Goal: Task Accomplishment & Management: Complete application form

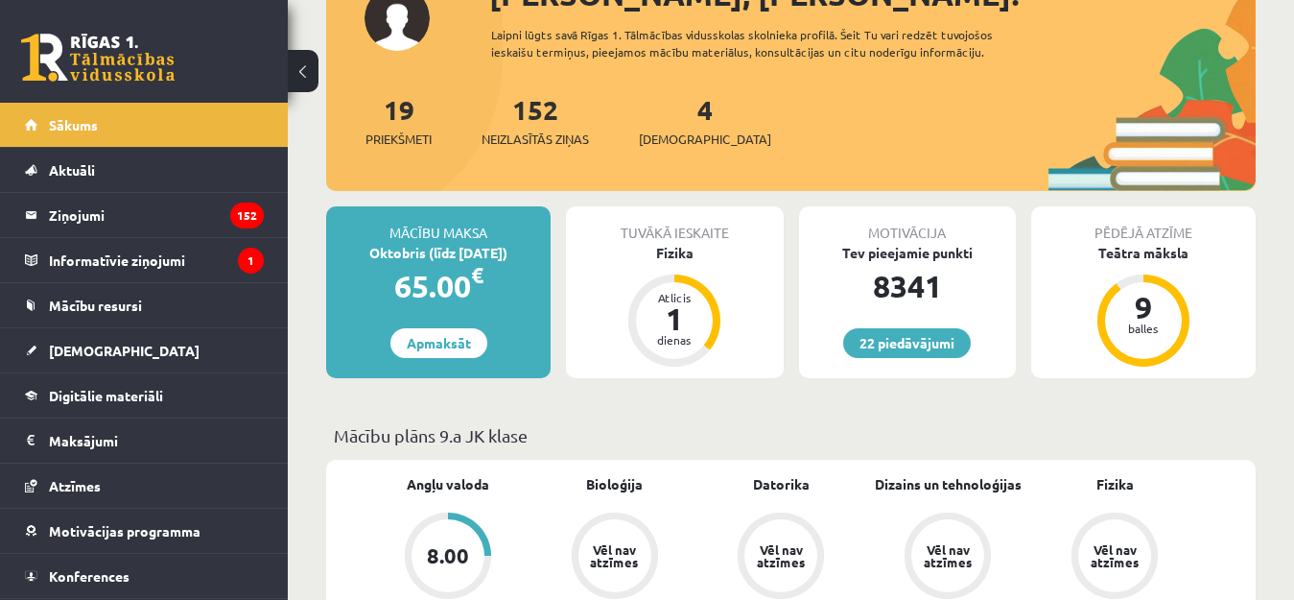
scroll to position [179, 0]
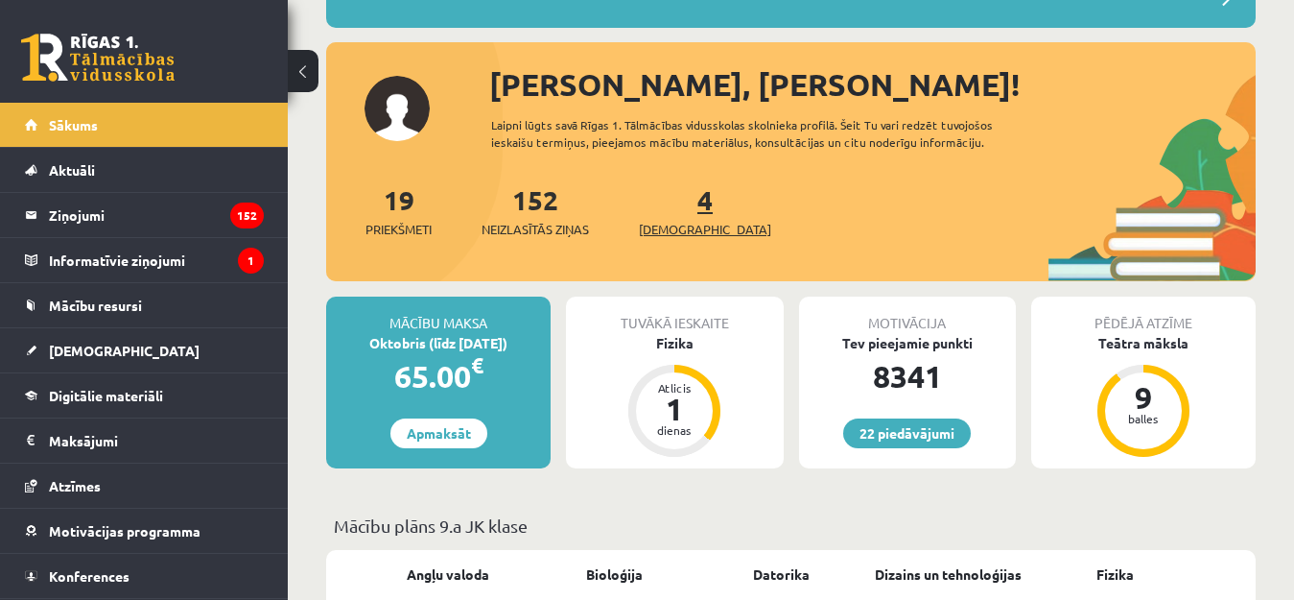
click at [676, 202] on link "4 Ieskaites" at bounding box center [705, 210] width 132 height 57
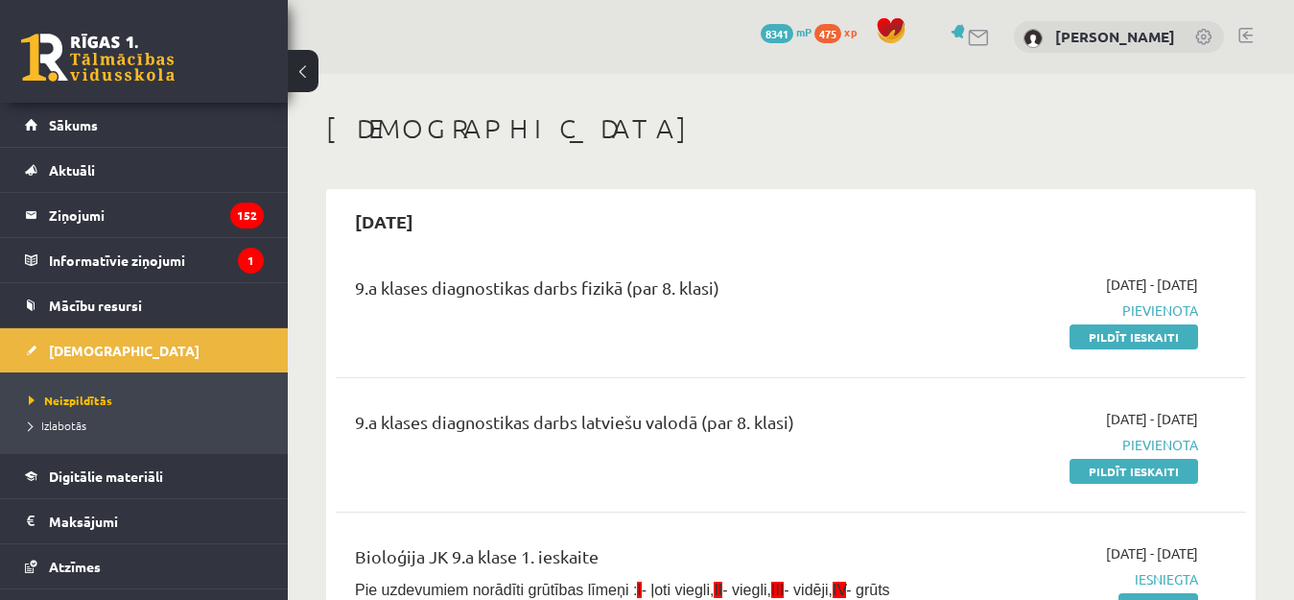
scroll to position [89, 0]
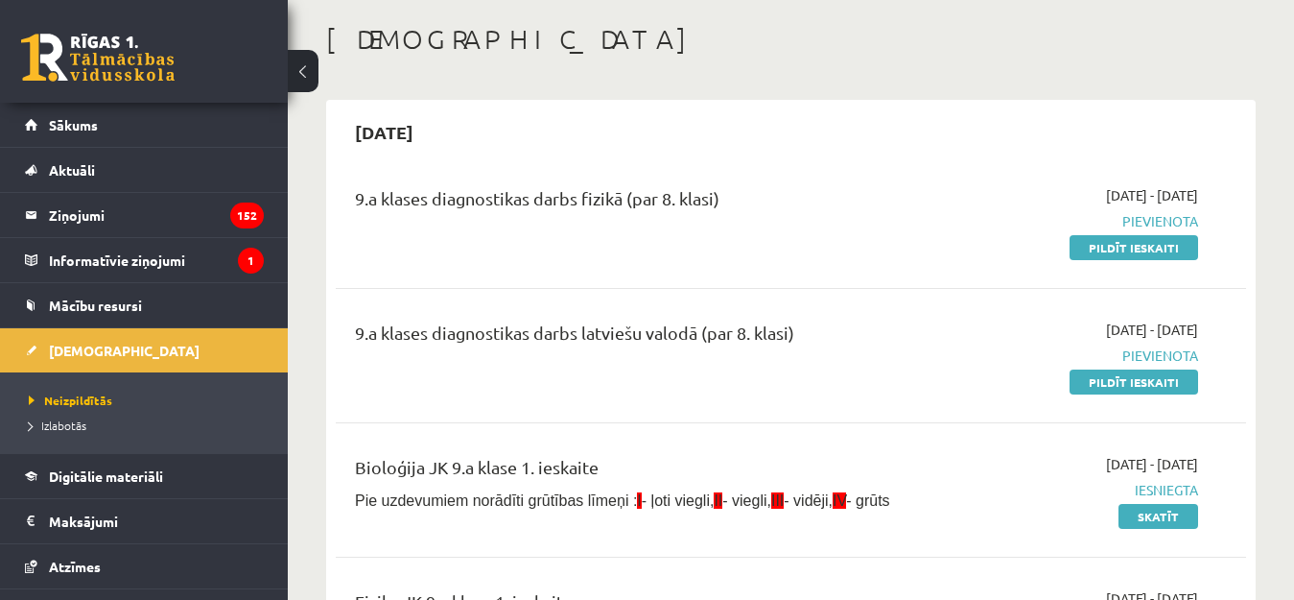
drag, startPoint x: 1089, startPoint y: 377, endPoint x: 752, endPoint y: 50, distance: 469.6
click at [1090, 380] on link "Pildīt ieskaiti" at bounding box center [1134, 381] width 129 height 25
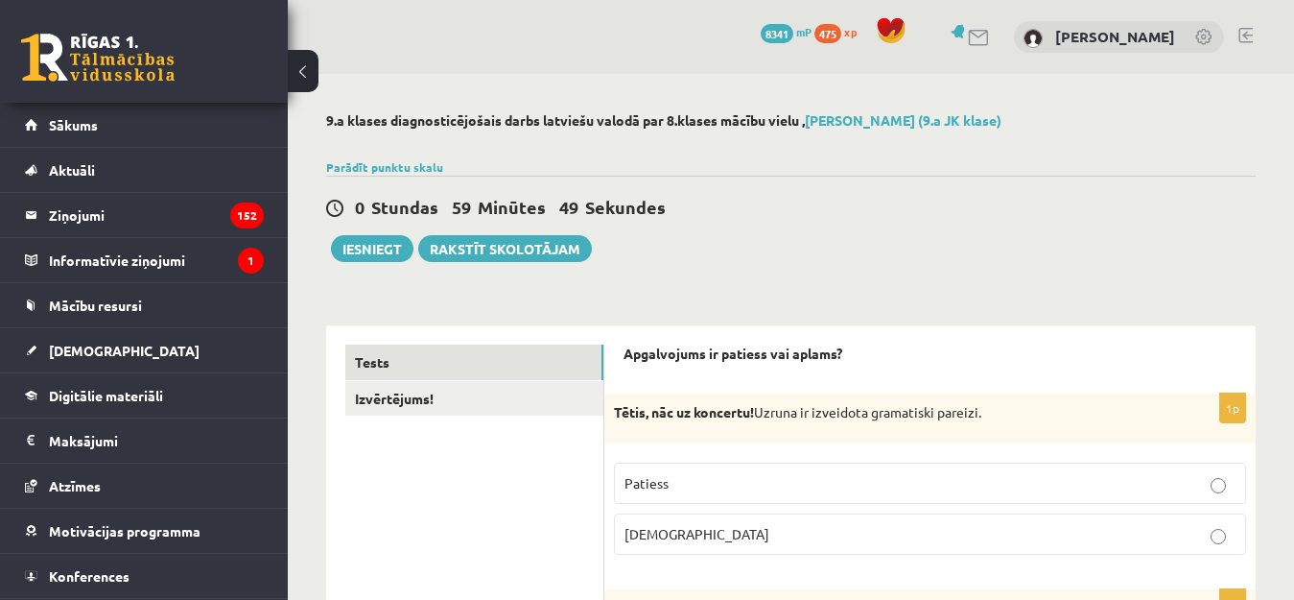
scroll to position [89, 0]
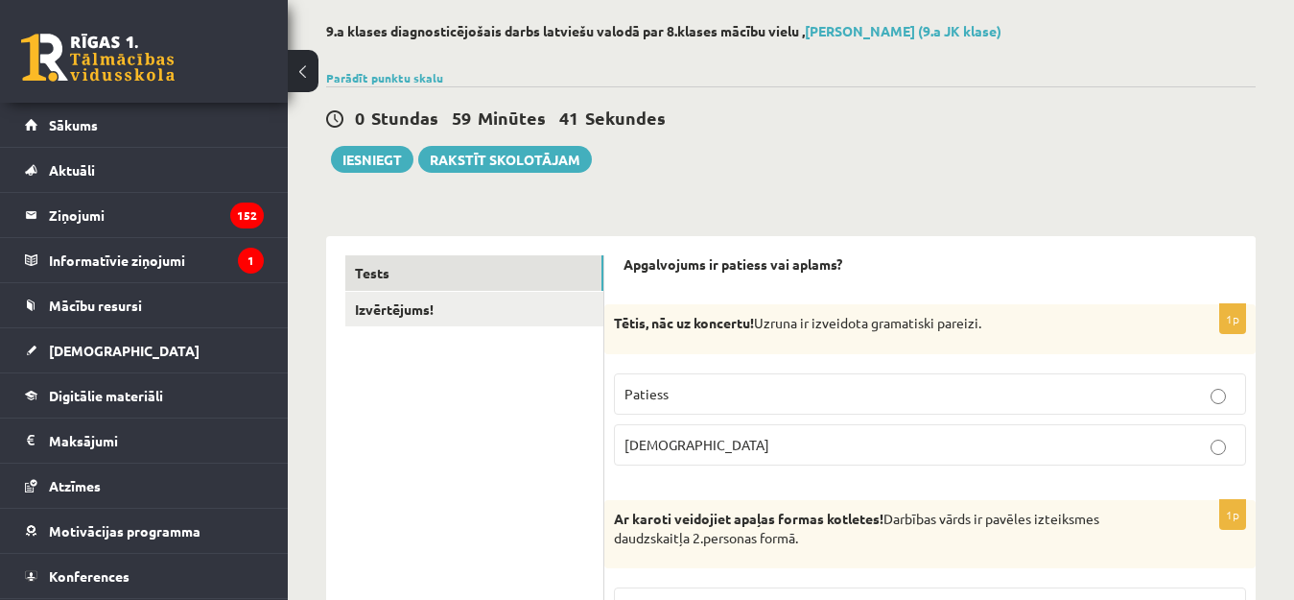
click at [707, 439] on p "[DEMOGRAPHIC_DATA]" at bounding box center [930, 445] width 611 height 20
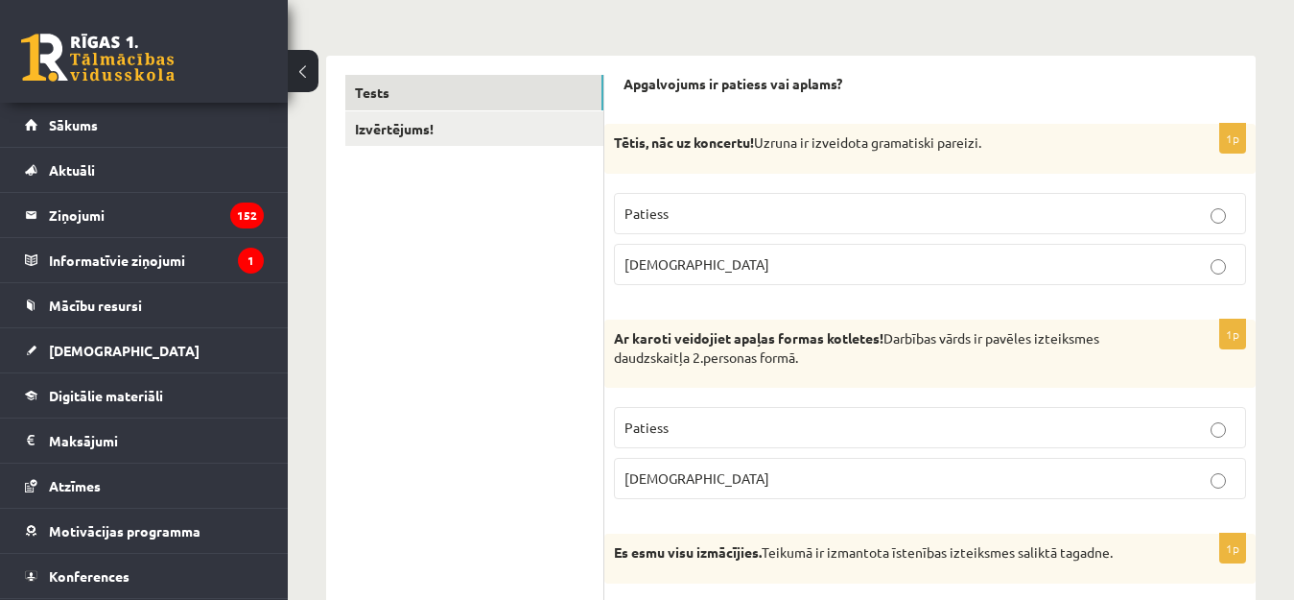
scroll to position [270, 0]
click at [731, 430] on p "Patiess" at bounding box center [930, 427] width 611 height 20
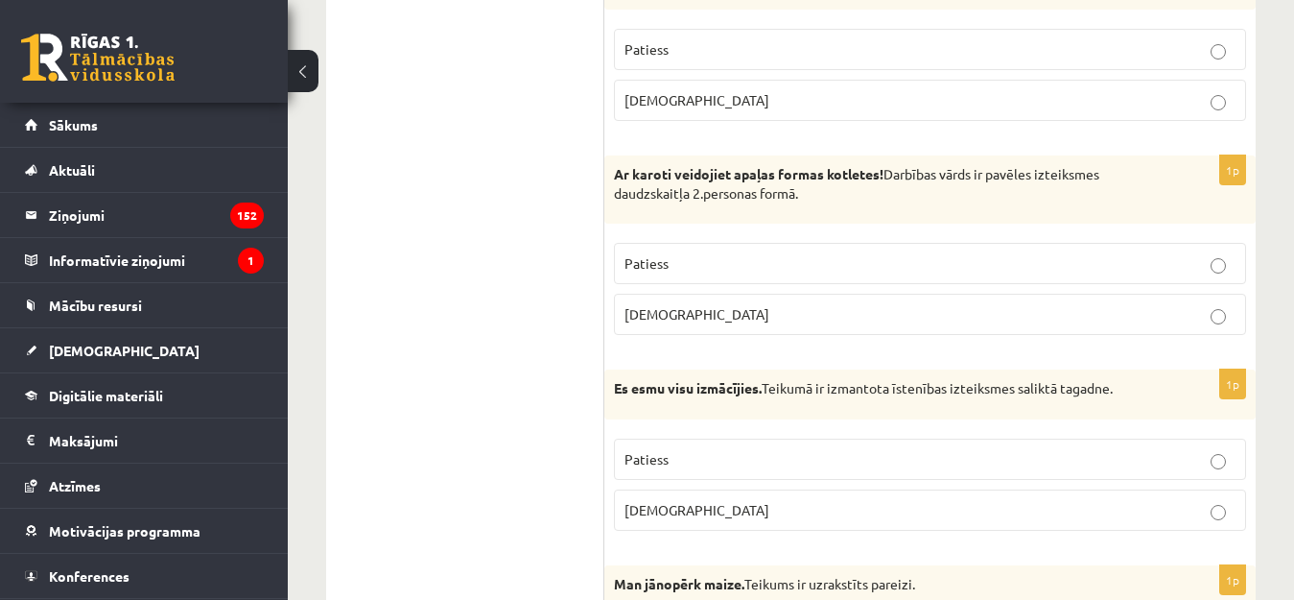
scroll to position [449, 0]
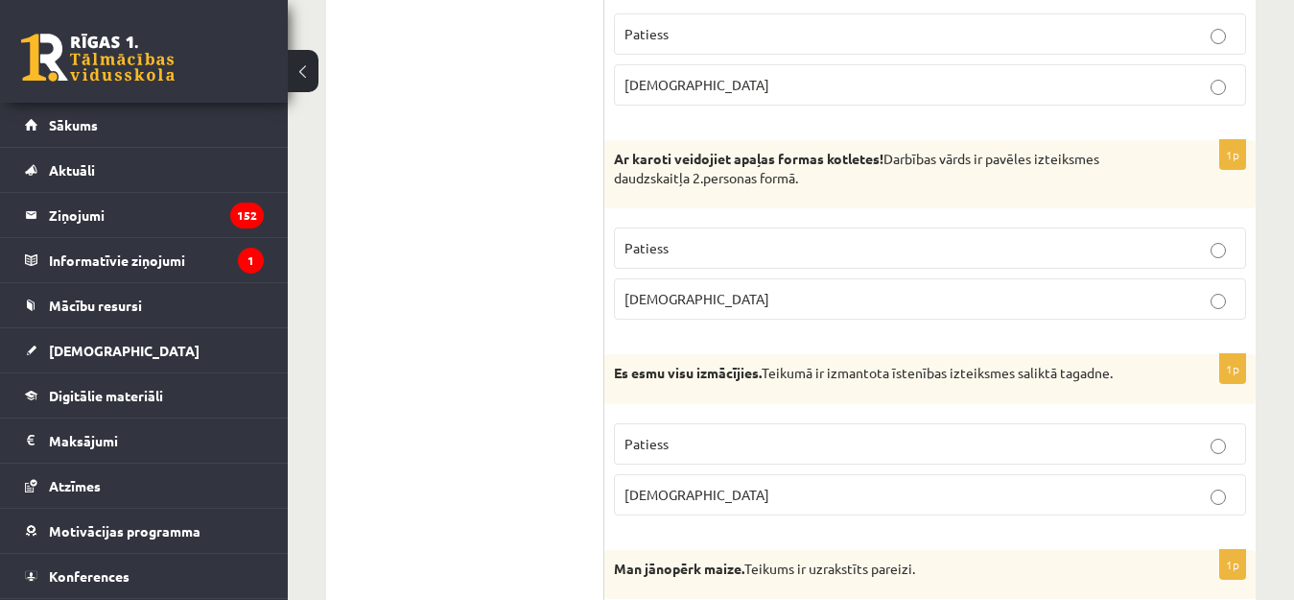
drag, startPoint x: 1026, startPoint y: 371, endPoint x: 1120, endPoint y: 381, distance: 94.5
click at [1120, 381] on p "Es esmu visu izmācījies. Teikumā ir izmantota īstenības izteiksmes saliktā taga…" at bounding box center [882, 373] width 536 height 19
drag, startPoint x: 1120, startPoint y: 381, endPoint x: 1084, endPoint y: 369, distance: 37.3
copy p "saliktā tagadne."
click at [783, 441] on p "Patiess" at bounding box center [930, 444] width 611 height 20
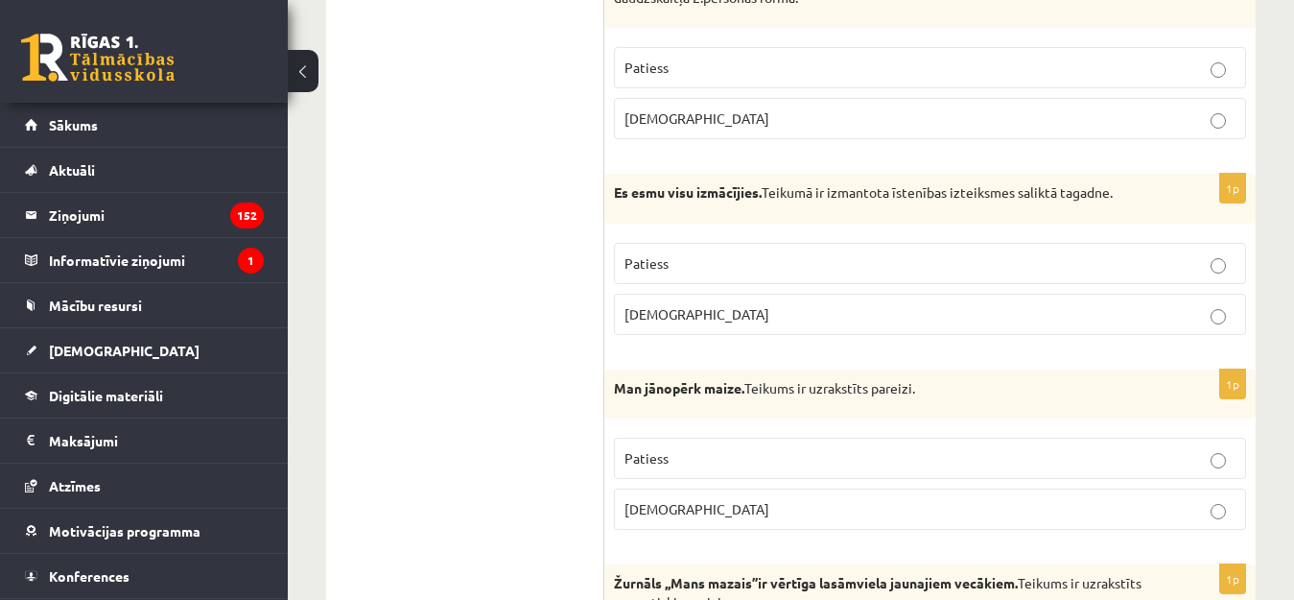
scroll to position [720, 0]
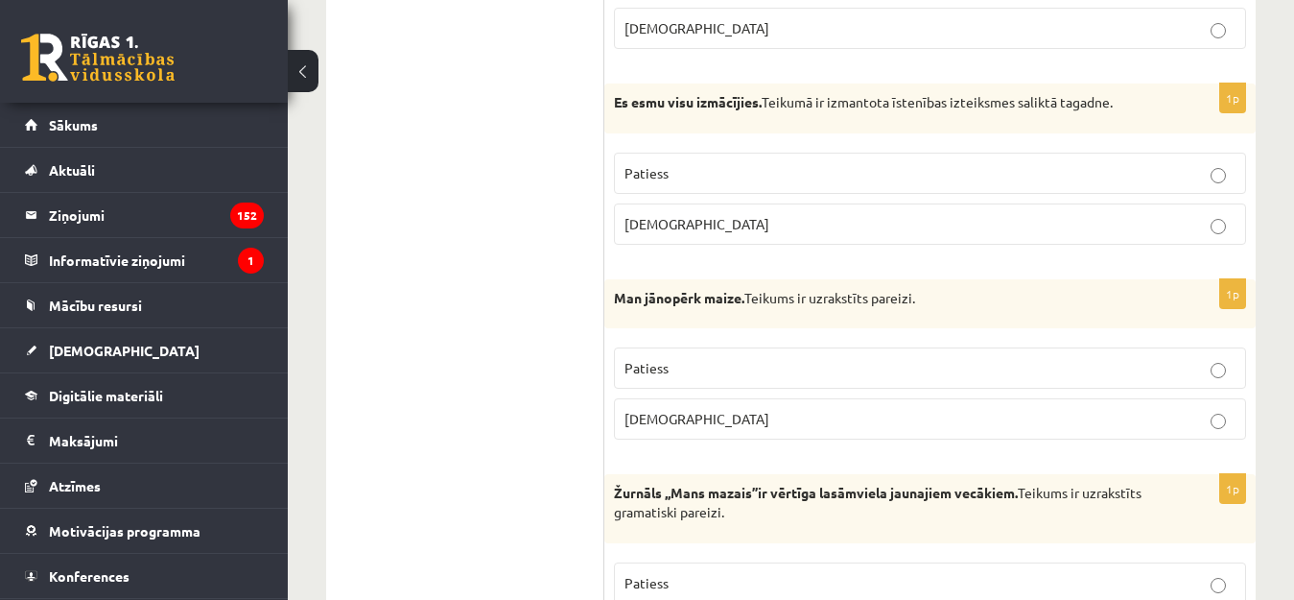
click at [711, 374] on p "Patiess" at bounding box center [930, 368] width 611 height 20
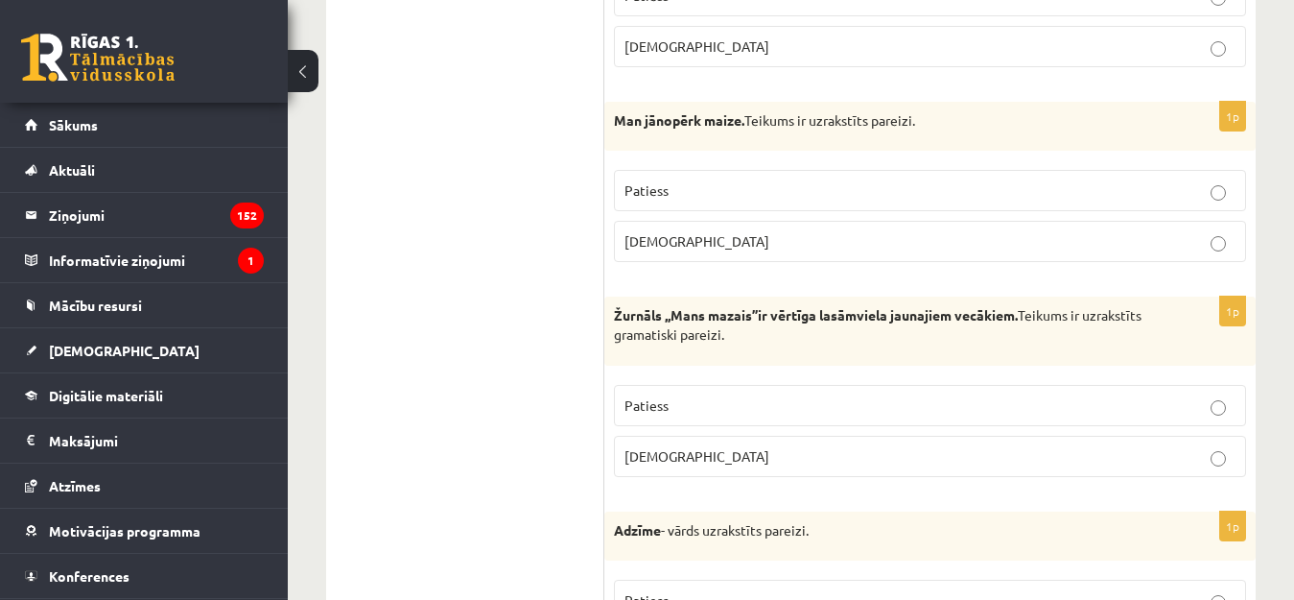
scroll to position [899, 0]
click at [774, 410] on p "Patiess" at bounding box center [930, 403] width 611 height 20
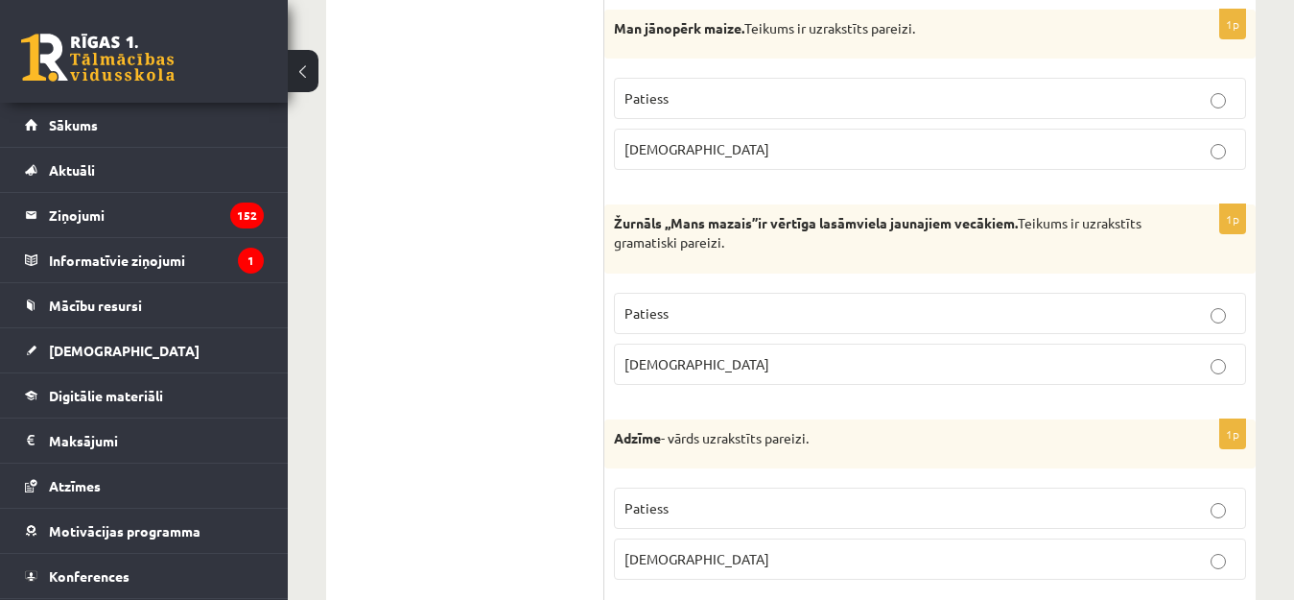
scroll to position [1079, 0]
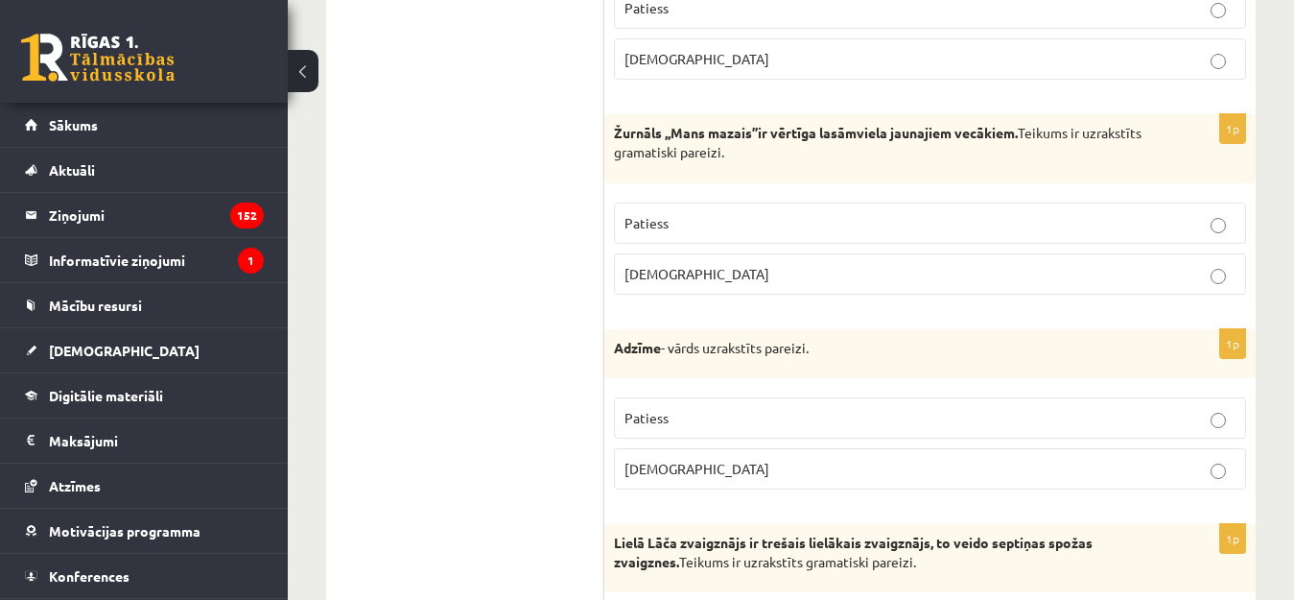
click at [736, 467] on p "Aplams" at bounding box center [930, 469] width 611 height 20
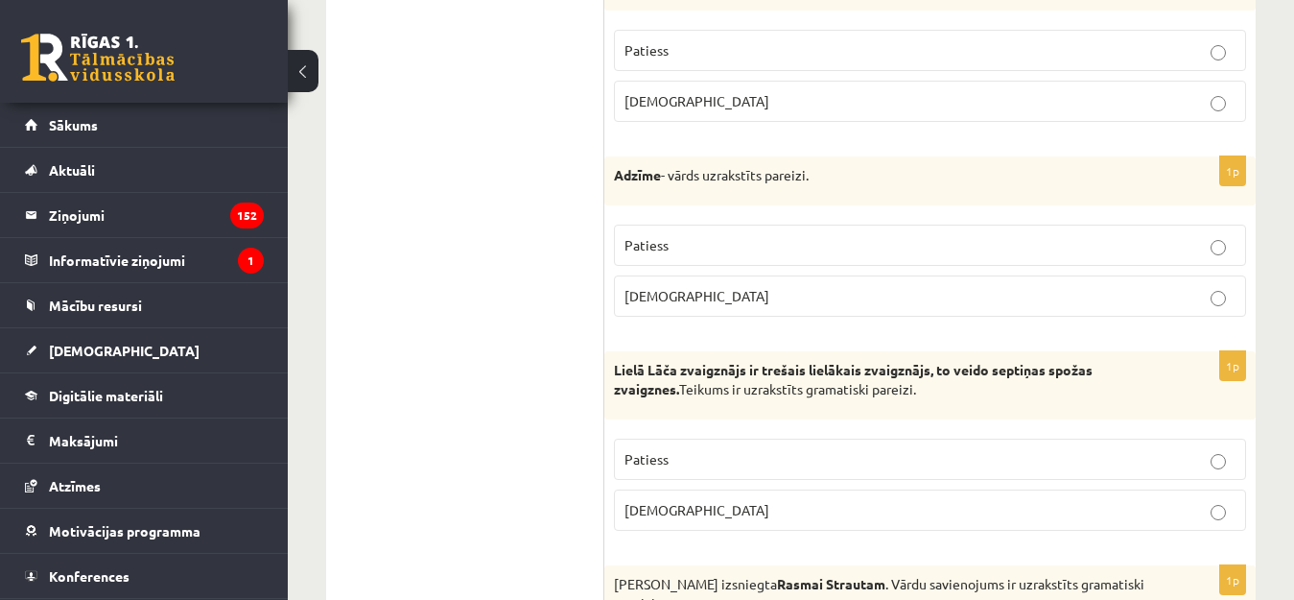
scroll to position [1259, 0]
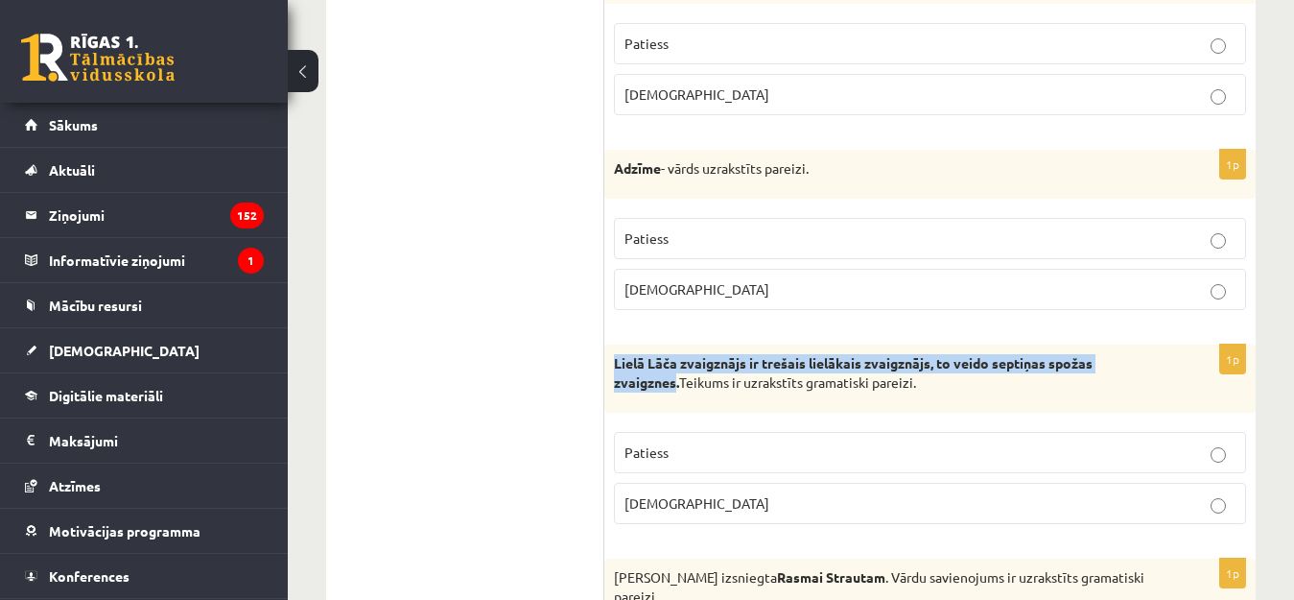
drag, startPoint x: 614, startPoint y: 359, endPoint x: 676, endPoint y: 378, distance: 64.3
click at [676, 378] on strong "Lielā Lāča zvaigznājs ir trešais lielākais zvaigznājs, to veido septiņas spožas…" at bounding box center [853, 372] width 479 height 36
drag, startPoint x: 676, startPoint y: 378, endPoint x: 648, endPoint y: 362, distance: 32.3
copy strong "Lielā Lāča zvaigznājs ir trešais lielākais zvaigznājs, to veido septiņas spožas…"
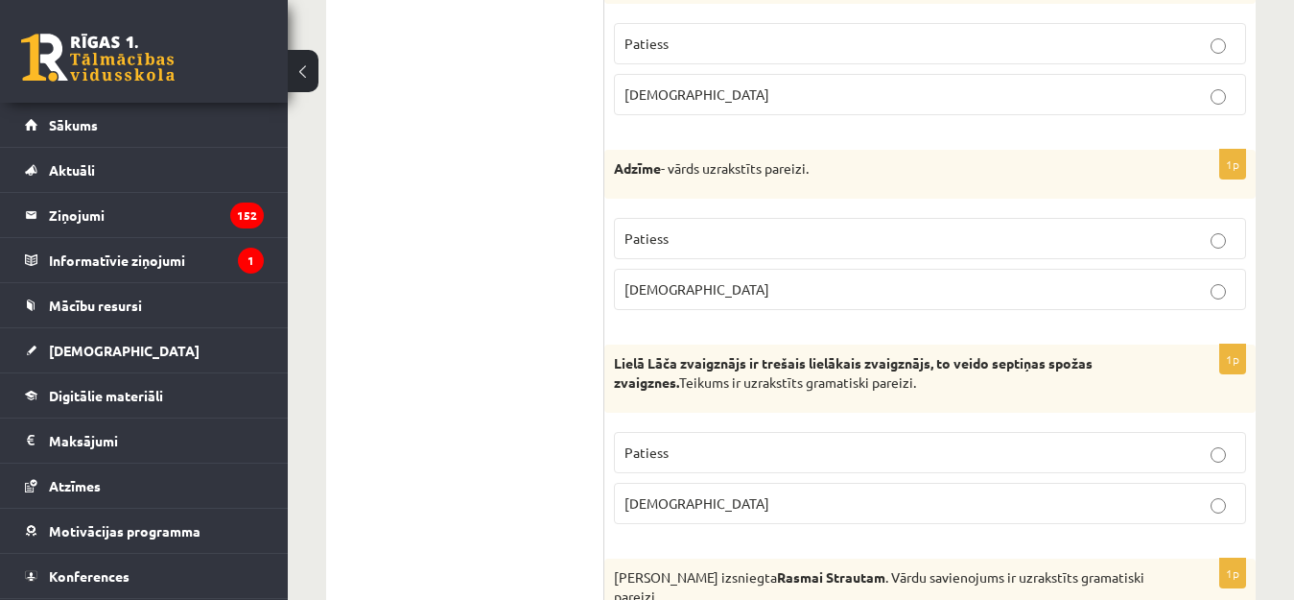
click at [778, 451] on p "Patiess" at bounding box center [930, 452] width 611 height 20
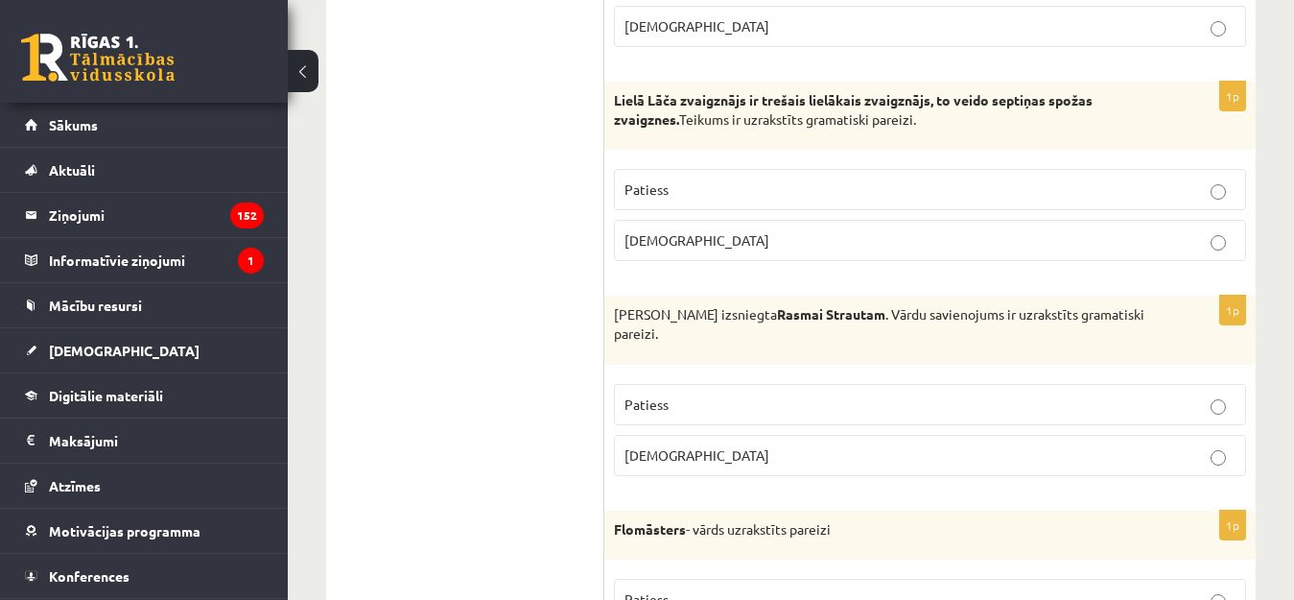
scroll to position [1529, 0]
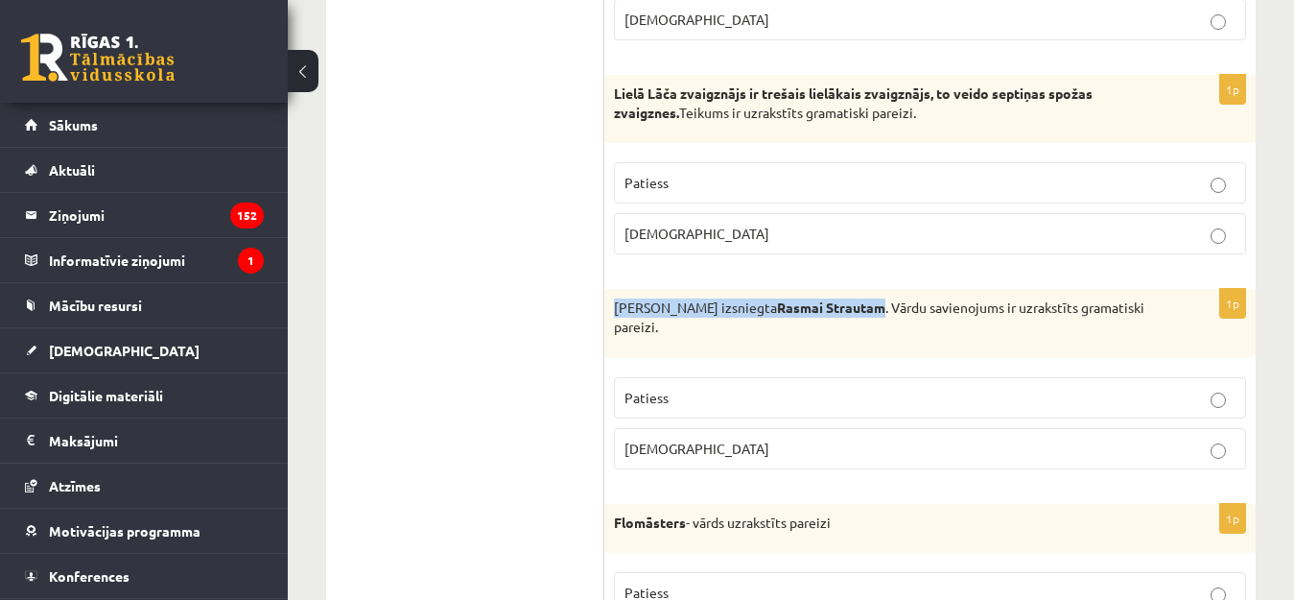
drag, startPoint x: 613, startPoint y: 303, endPoint x: 818, endPoint y: 310, distance: 204.5
click at [818, 310] on div "Izziņa izsniegta Rasmai Strautam . Vārdu savienojums ir uzrakstīts gramatiski p…" at bounding box center [930, 323] width 652 height 68
drag, startPoint x: 818, startPoint y: 310, endPoint x: 781, endPoint y: 310, distance: 36.5
copy p "Izziņa izsniegta Rasmai Strautam"
click at [703, 439] on p "Aplams" at bounding box center [930, 449] width 611 height 20
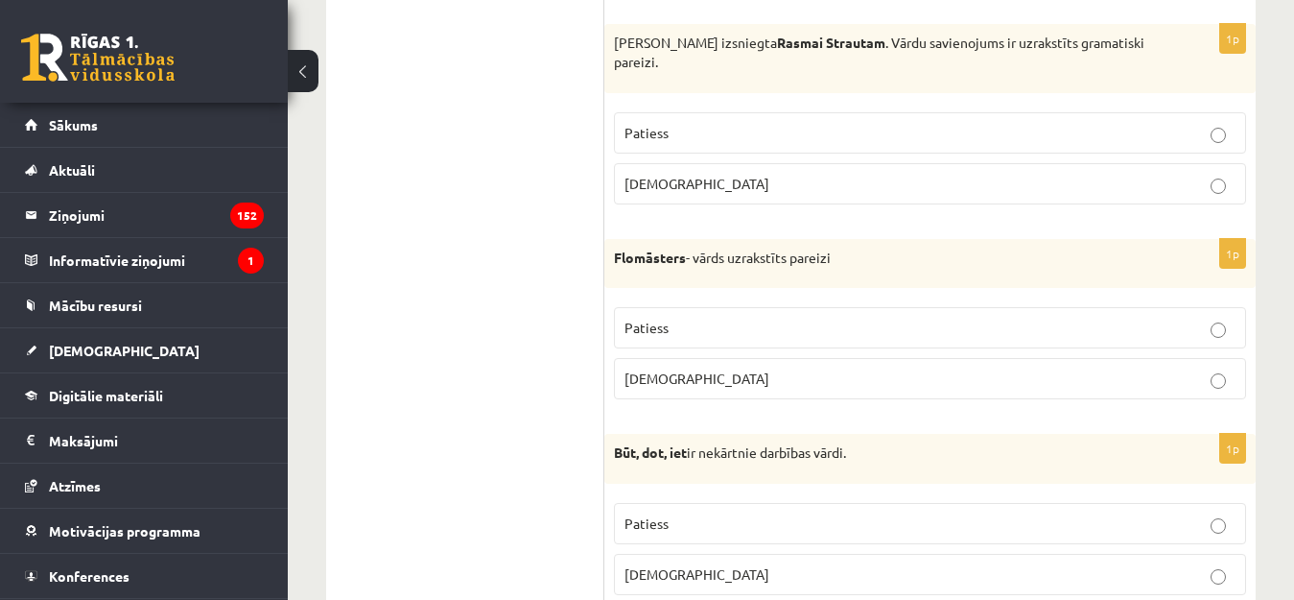
scroll to position [1799, 0]
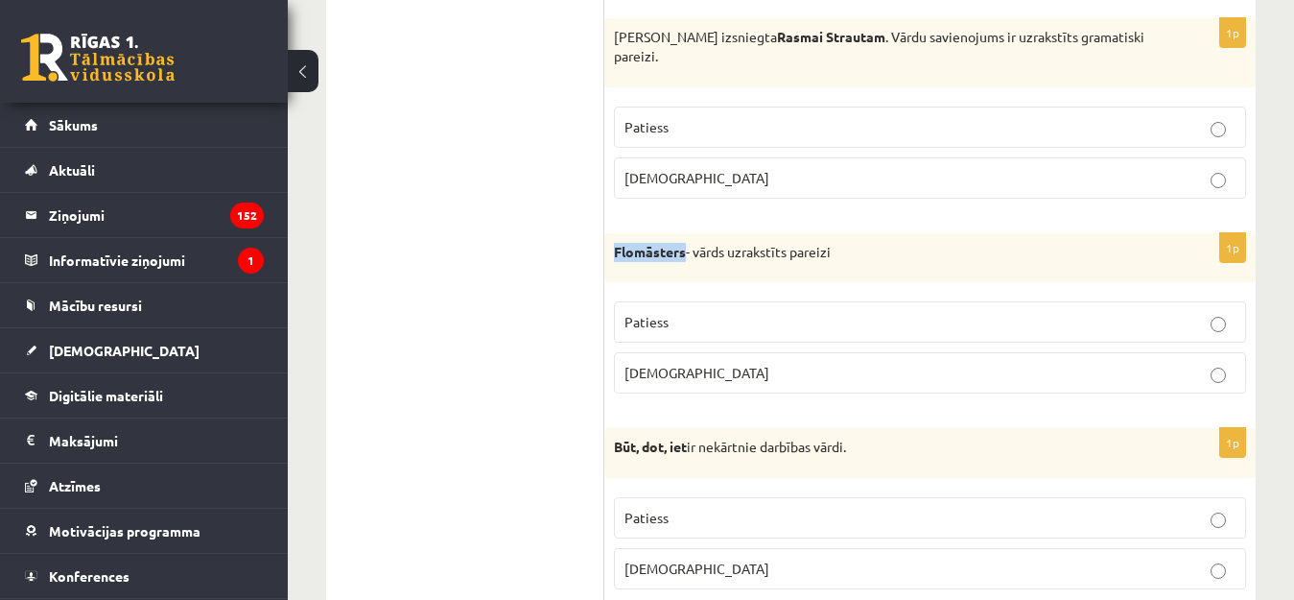
drag, startPoint x: 614, startPoint y: 227, endPoint x: 685, endPoint y: 231, distance: 71.1
click at [685, 243] on strong "Flomāsters" at bounding box center [650, 251] width 72 height 17
drag, startPoint x: 685, startPoint y: 231, endPoint x: 659, endPoint y: 235, distance: 26.2
copy strong "Flomāsters"
click at [715, 312] on p "Patiess" at bounding box center [930, 322] width 611 height 20
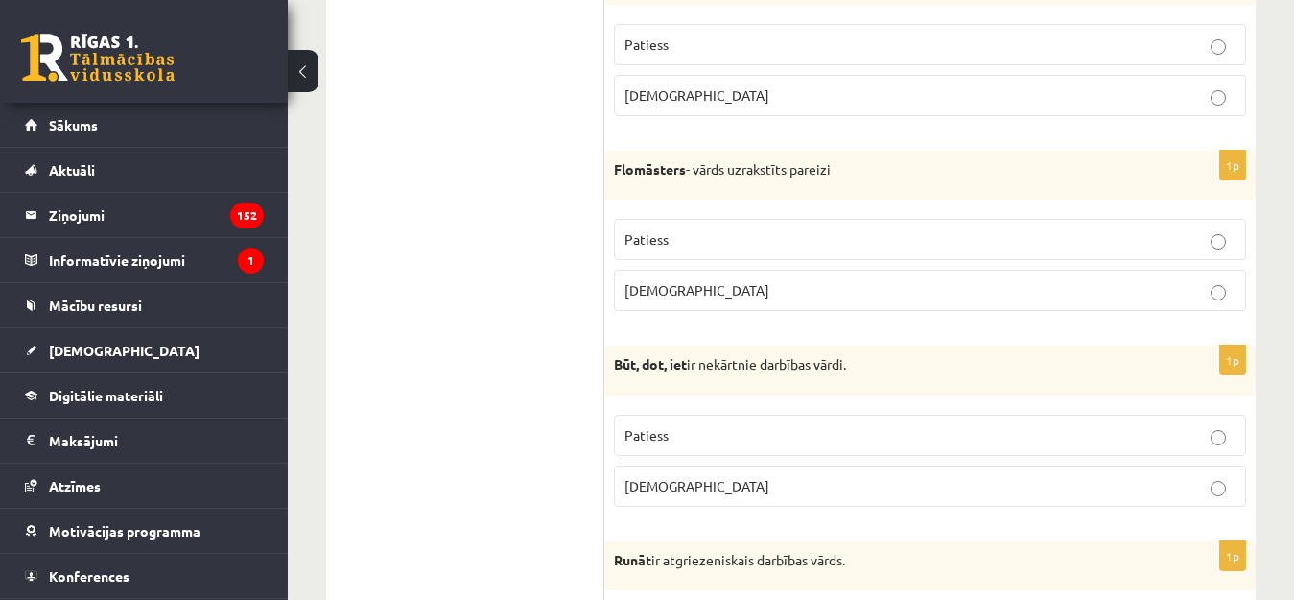
scroll to position [1888, 0]
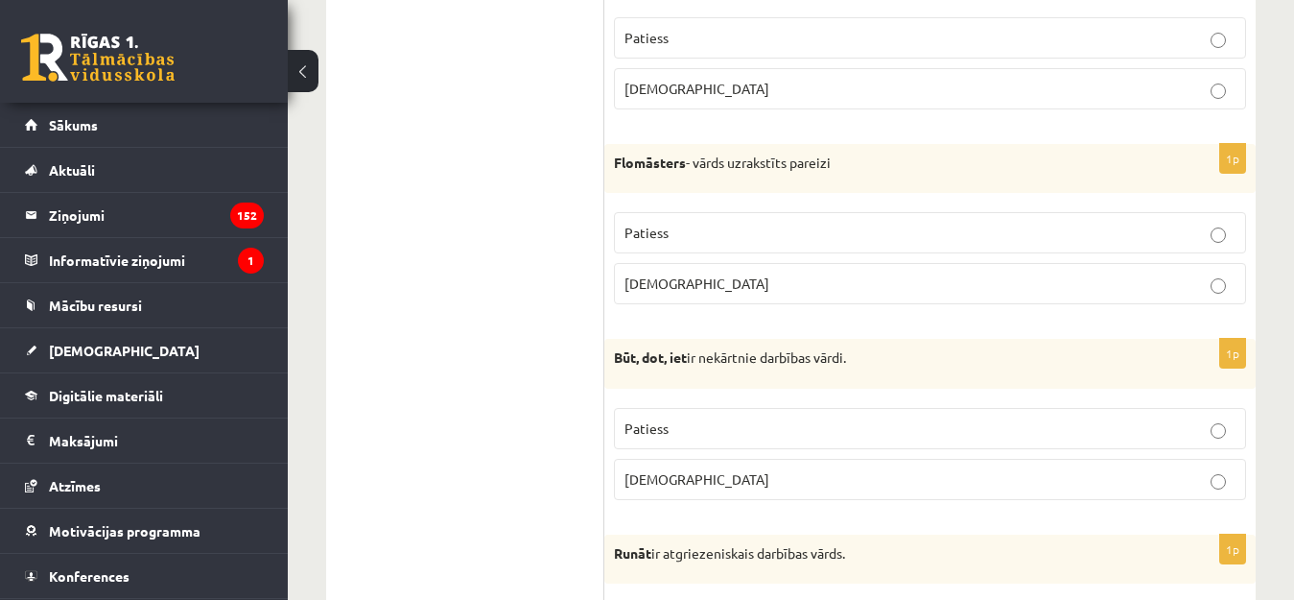
drag, startPoint x: 708, startPoint y: 338, endPoint x: 854, endPoint y: 343, distance: 145.9
click at [854, 348] on p "Būt, dot, iet ir nekārtnie darbības vārdi." at bounding box center [882, 357] width 536 height 19
drag, startPoint x: 854, startPoint y: 343, endPoint x: 798, endPoint y: 337, distance: 55.9
copy p "nekārtnie darbības vārdi"
click at [667, 419] on span "Patiess" at bounding box center [647, 427] width 44 height 17
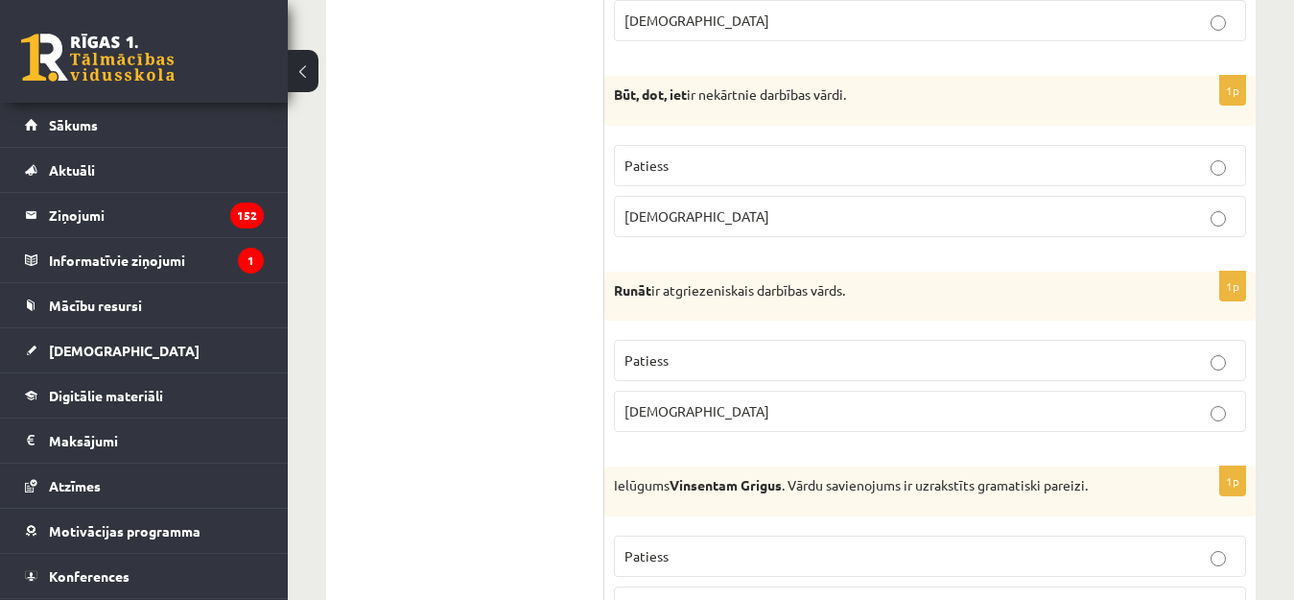
scroll to position [2159, 0]
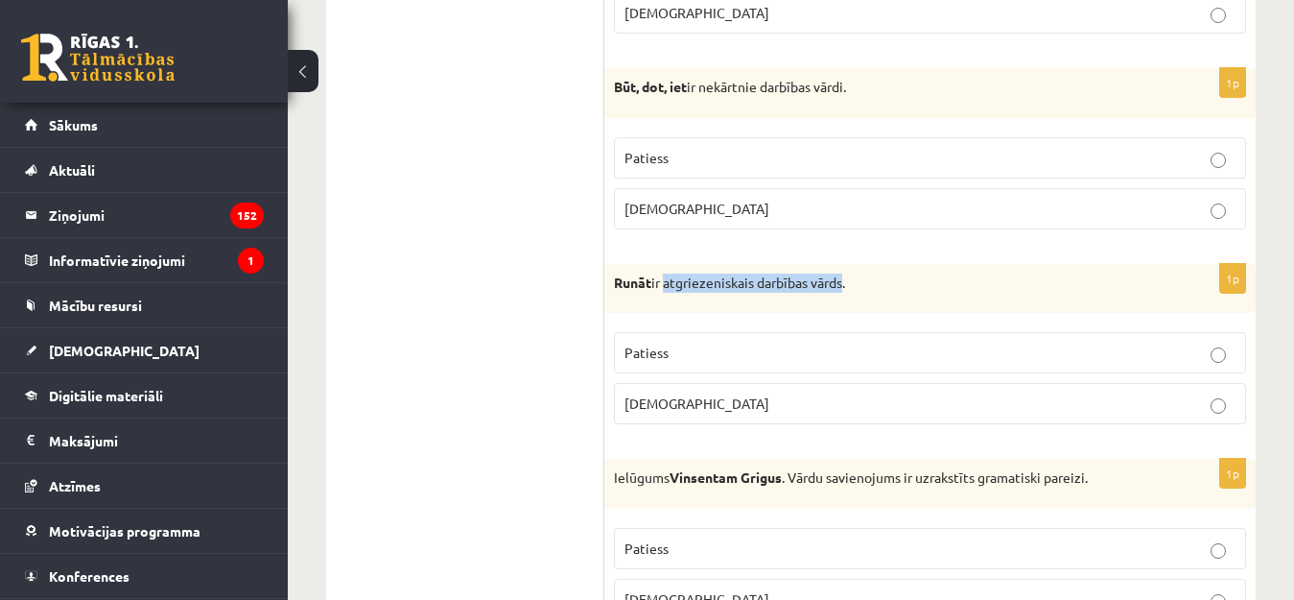
drag, startPoint x: 670, startPoint y: 259, endPoint x: 850, endPoint y: 264, distance: 180.5
click at [850, 273] on p "Runāt ir atgriezeniskais darbības vārds." at bounding box center [882, 282] width 536 height 19
drag, startPoint x: 850, startPoint y: 264, endPoint x: 729, endPoint y: 263, distance: 120.9
copy p "atgriezeniskais darbības vārds"
click at [684, 393] on p "Aplams" at bounding box center [930, 403] width 611 height 20
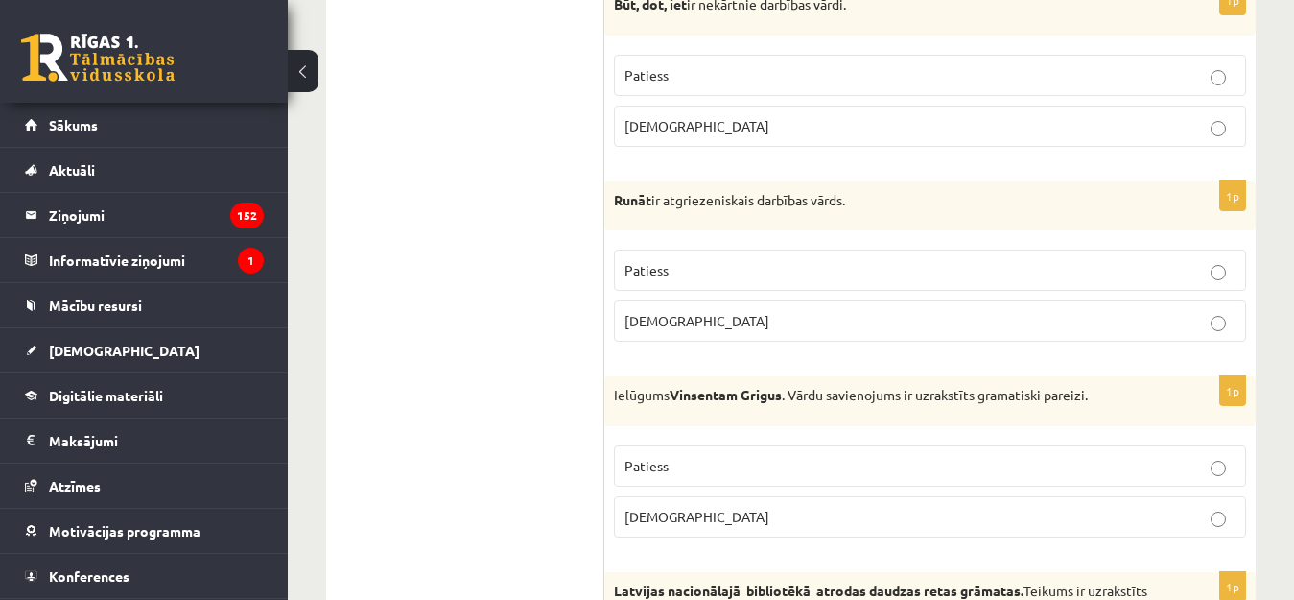
scroll to position [2248, 0]
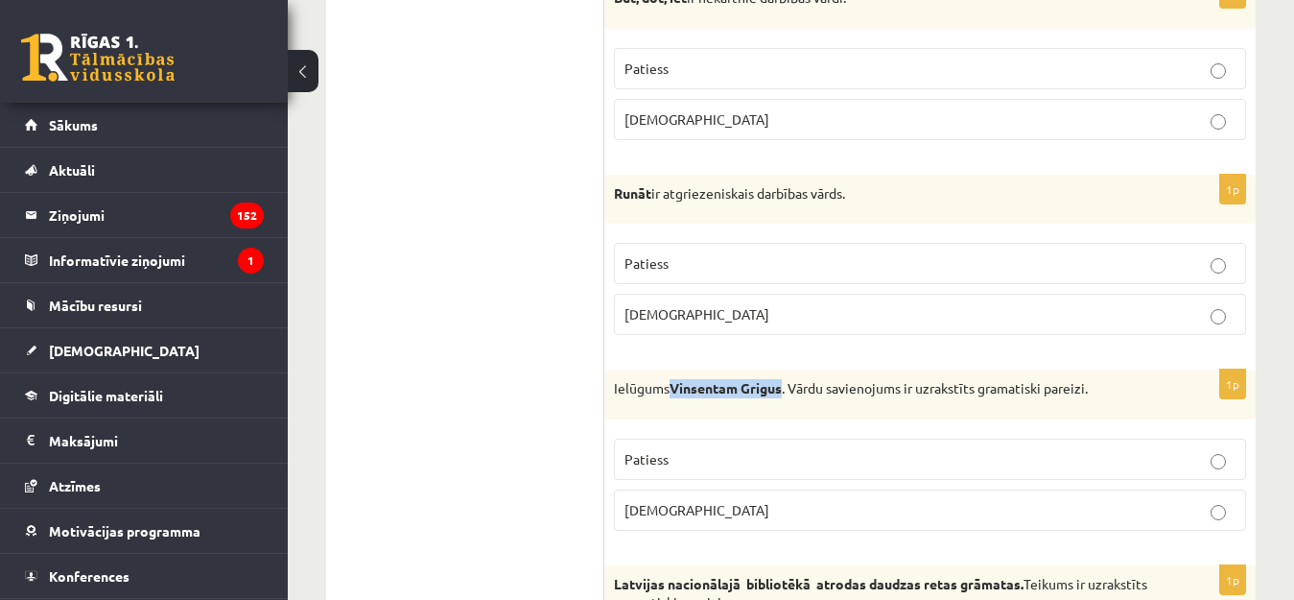
drag, startPoint x: 672, startPoint y: 369, endPoint x: 785, endPoint y: 374, distance: 113.3
click at [785, 379] on p "Ielūgums Vinsentam Grigus . Vārdu savienojums ir uzrakstīts gramatiski pareizi." at bounding box center [882, 388] width 536 height 19
drag, startPoint x: 785, startPoint y: 374, endPoint x: 750, endPoint y: 367, distance: 35.2
copy strong "Vinsentam Grigus"
click at [673, 500] on p "Aplams" at bounding box center [930, 510] width 611 height 20
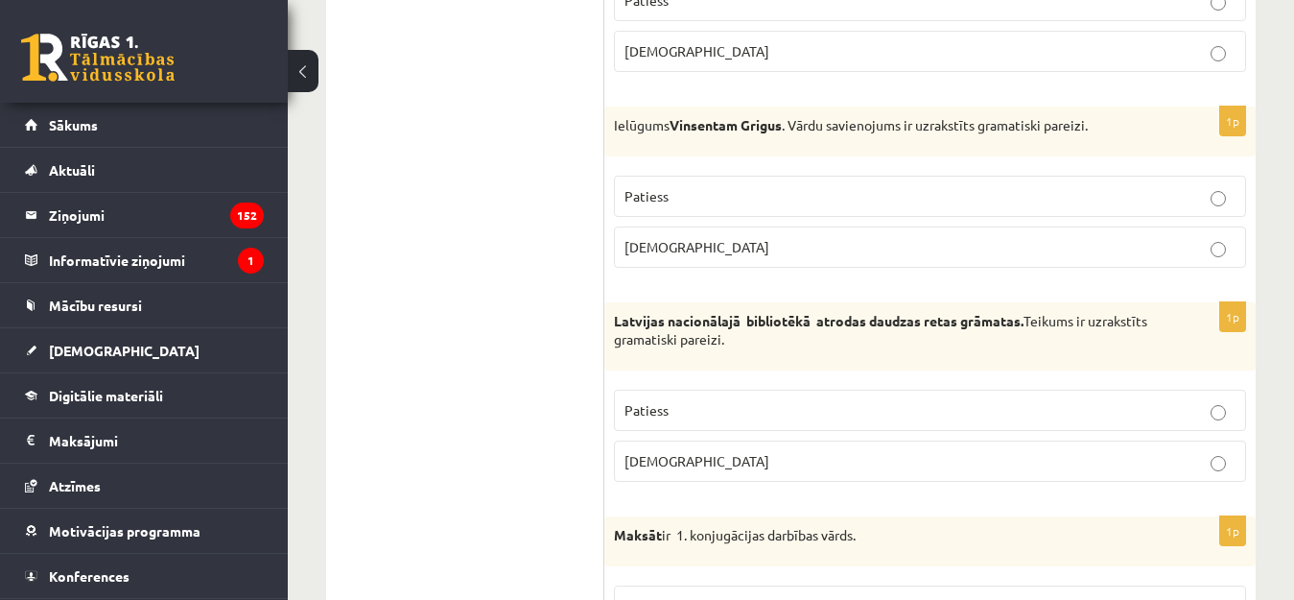
scroll to position [2519, 0]
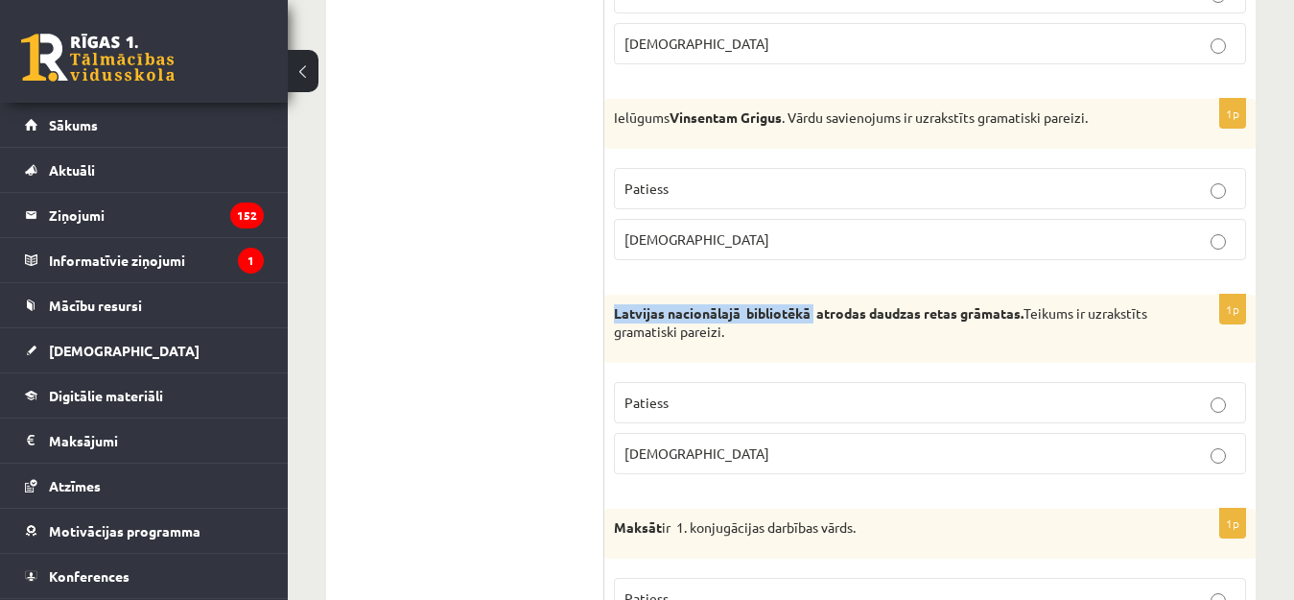
drag, startPoint x: 612, startPoint y: 292, endPoint x: 816, endPoint y: 293, distance: 203.4
click at [816, 295] on div "Latvijas nacionālajā bibliotēkā atrodas daudzas retas grāmatas. Teikums ir uzra…" at bounding box center [930, 329] width 652 height 68
drag, startPoint x: 816, startPoint y: 293, endPoint x: 788, endPoint y: 289, distance: 28.1
copy strong "Latvijas nacionālajā bibliotēkā"
click at [646, 444] on span "Aplams" at bounding box center [697, 452] width 145 height 17
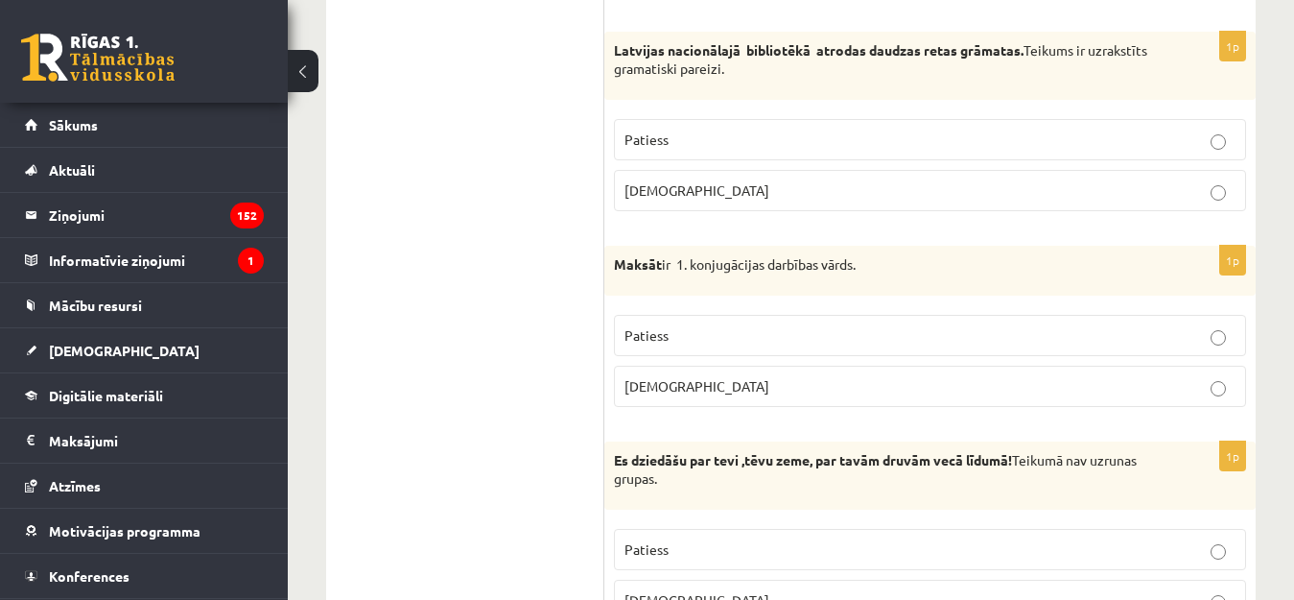
scroll to position [2788, 0]
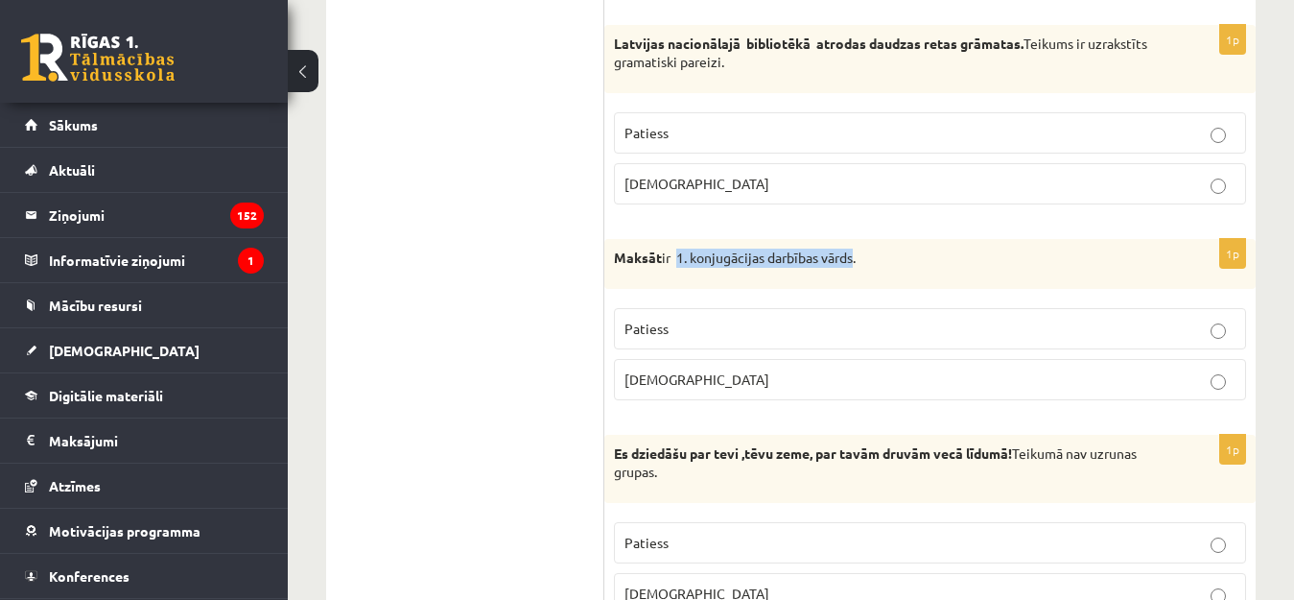
drag, startPoint x: 679, startPoint y: 232, endPoint x: 860, endPoint y: 247, distance: 181.0
click at [860, 249] on p "Maksāt ir 1. konjugācijas darbības vārds." at bounding box center [882, 258] width 536 height 19
drag, startPoint x: 860, startPoint y: 247, endPoint x: 828, endPoint y: 236, distance: 33.4
copy p "1. konjugācijas darbības vārds"
click at [679, 319] on p "Patiess" at bounding box center [930, 329] width 611 height 20
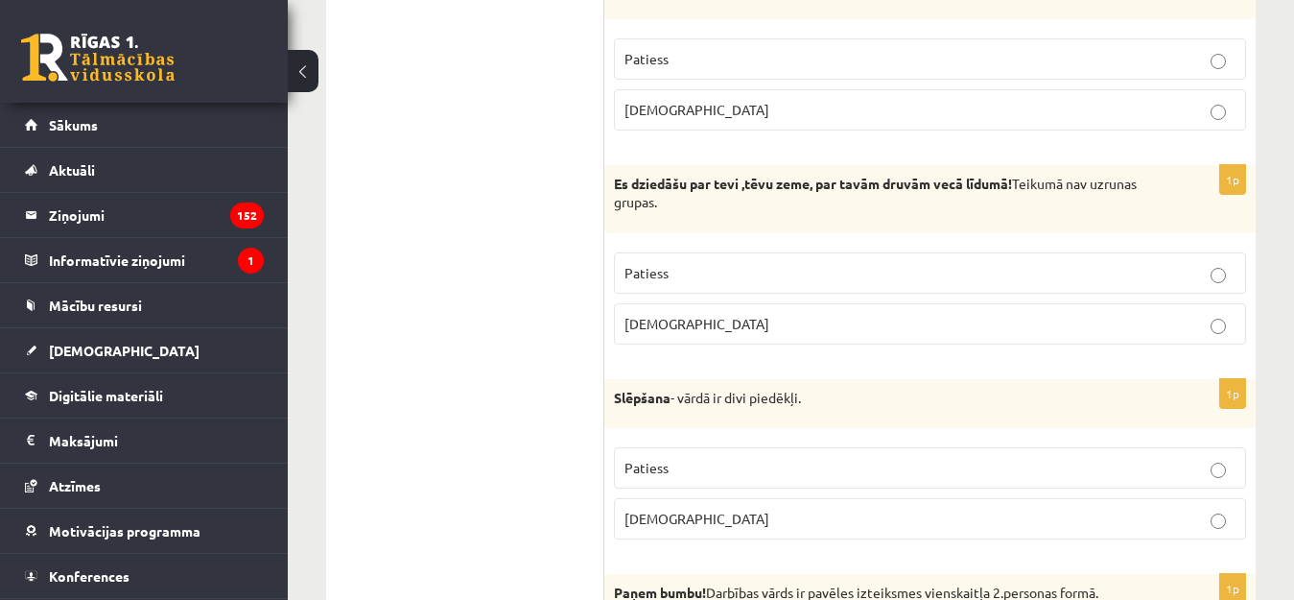
scroll to position [2968, 0]
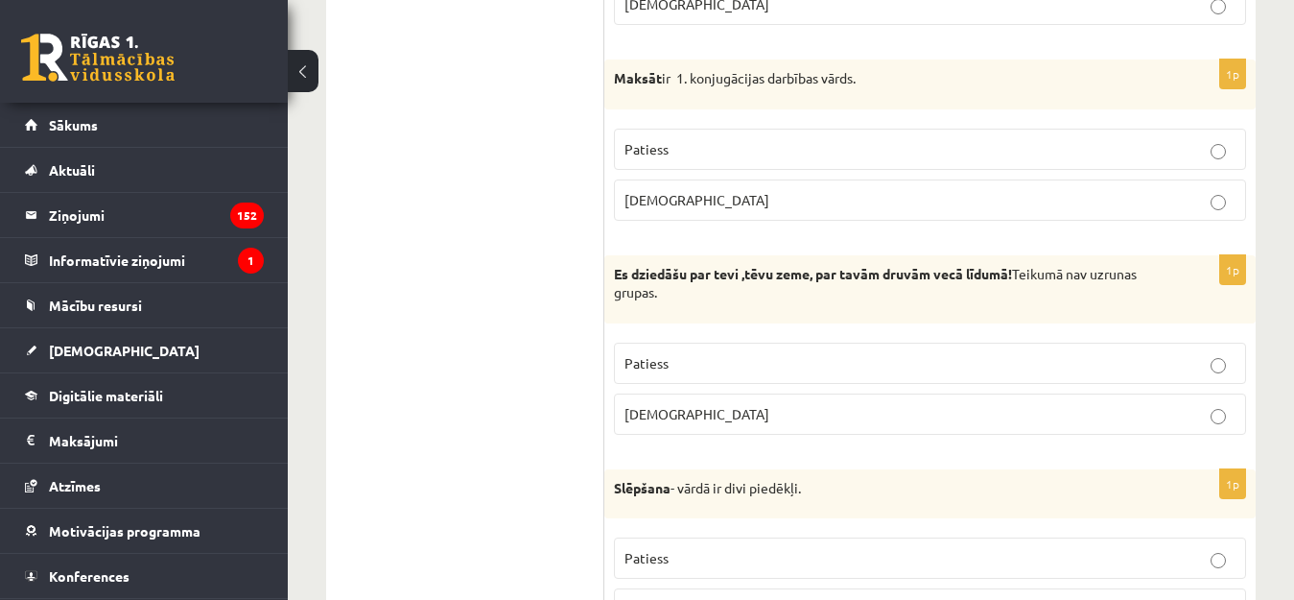
click at [674, 404] on p "Aplams" at bounding box center [930, 414] width 611 height 20
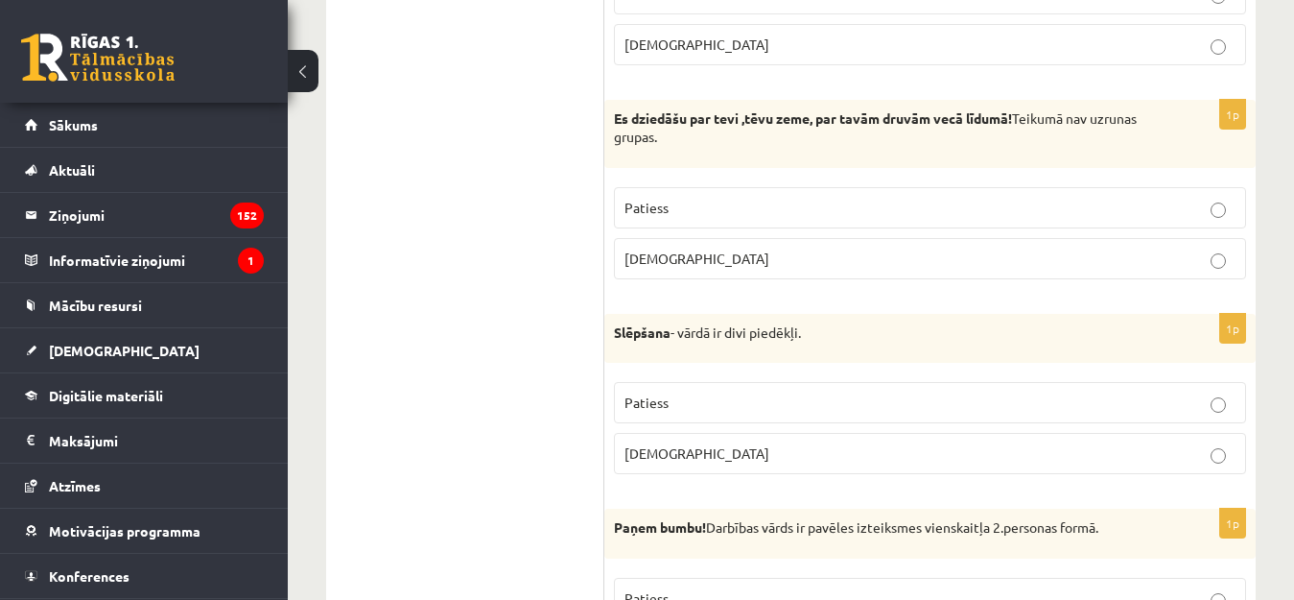
scroll to position [3148, 0]
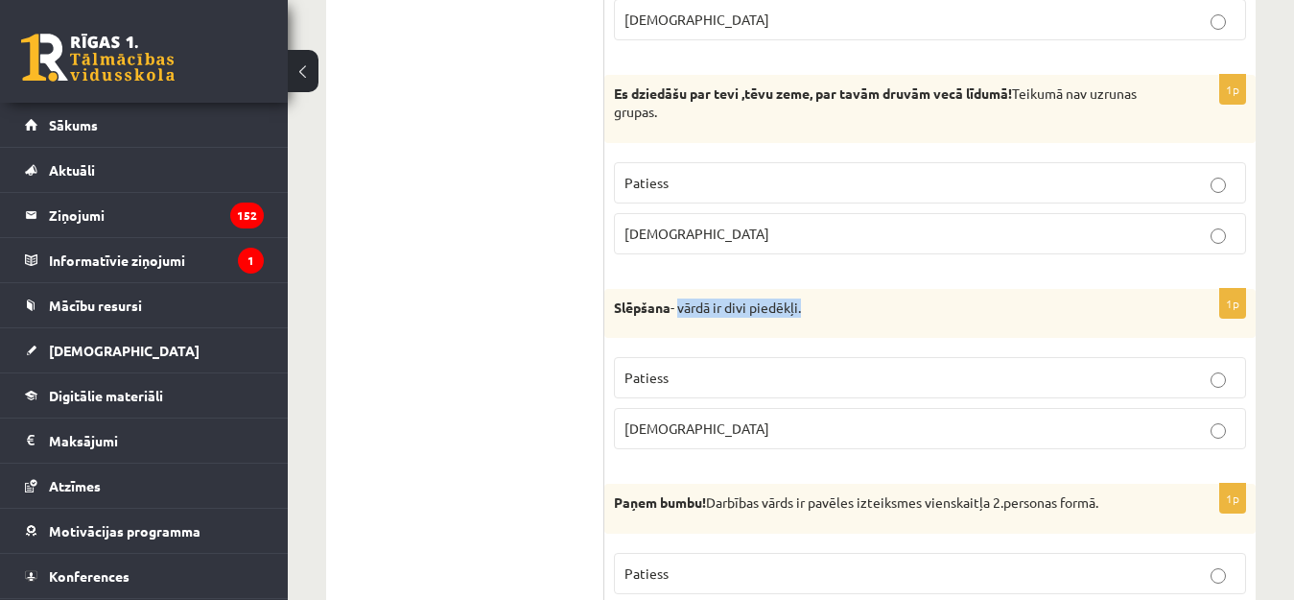
drag, startPoint x: 684, startPoint y: 288, endPoint x: 809, endPoint y: 278, distance: 125.1
click at [809, 289] on div "Slēpšana - vārdā ir divi piedēkļi." at bounding box center [930, 314] width 652 height 50
drag, startPoint x: 809, startPoint y: 278, endPoint x: 766, endPoint y: 291, distance: 44.9
copy p "vārdā ir divi piedēkļi."
click at [666, 368] on span "Patiess" at bounding box center [647, 376] width 44 height 17
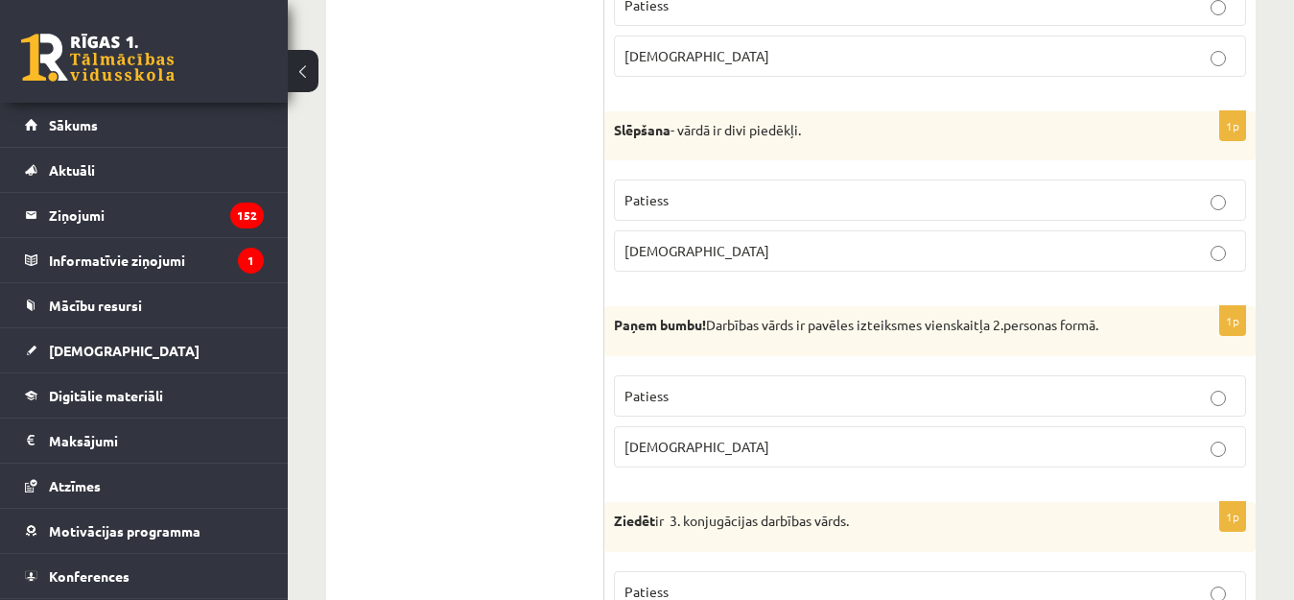
scroll to position [3328, 0]
click at [794, 384] on p "Patiess" at bounding box center [930, 394] width 611 height 20
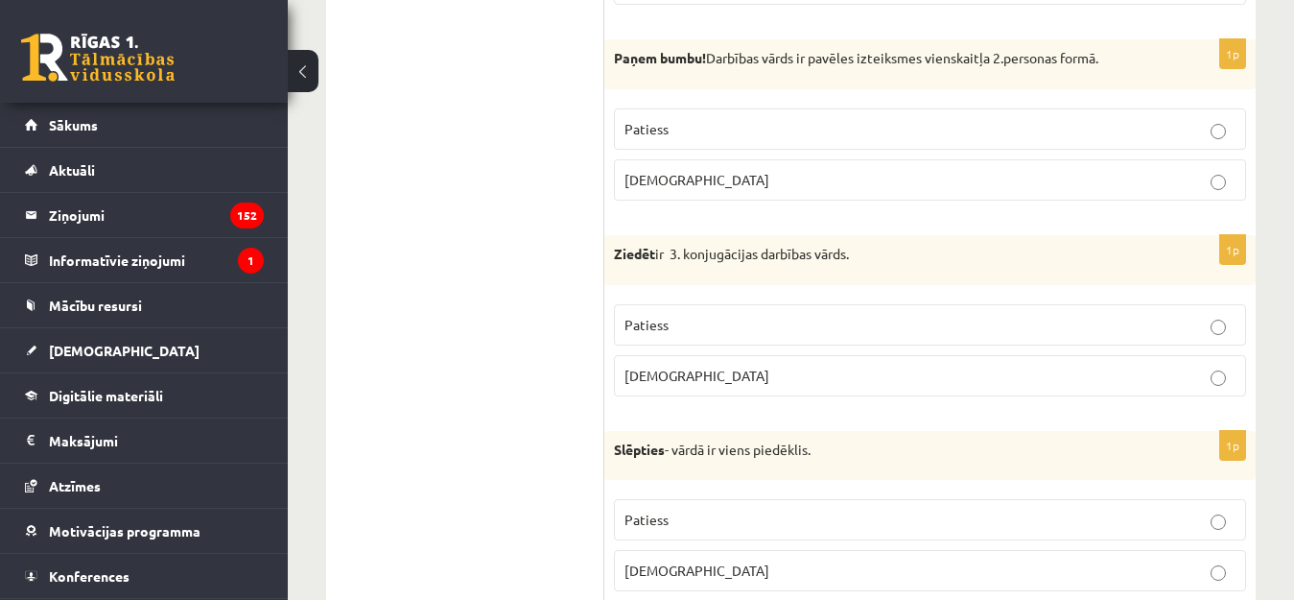
scroll to position [3598, 0]
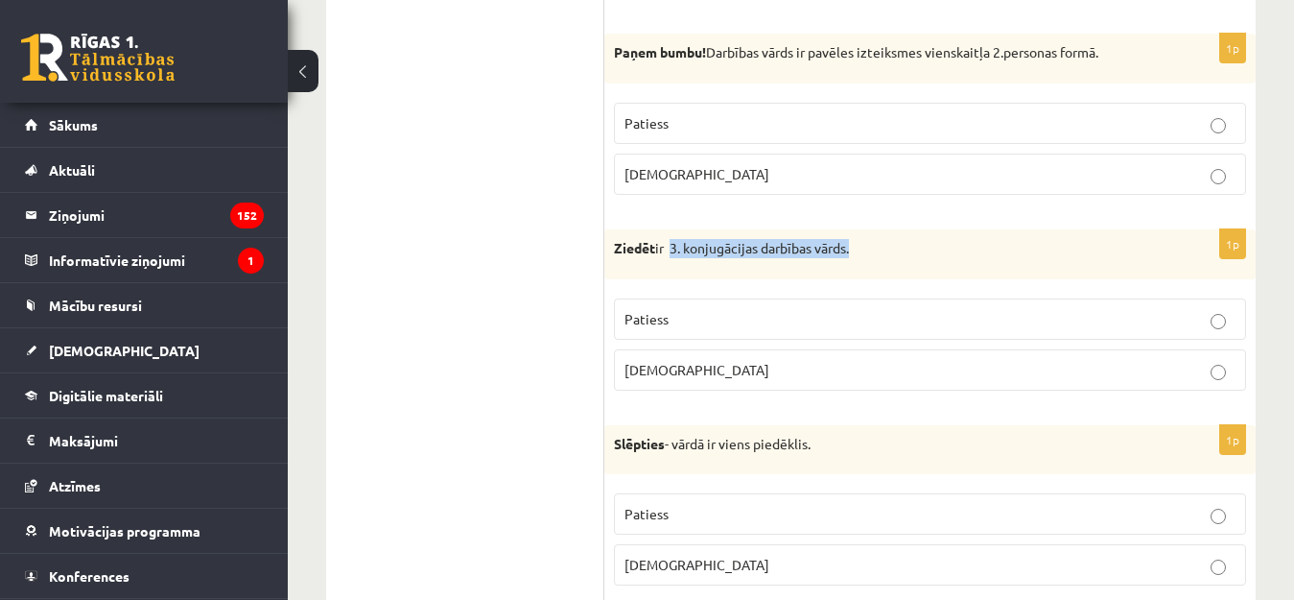
drag, startPoint x: 675, startPoint y: 227, endPoint x: 860, endPoint y: 238, distance: 185.5
click at [860, 239] on p "Ziedēt ir 3. konjugācijas darbības vārds." at bounding box center [882, 248] width 536 height 19
drag, startPoint x: 860, startPoint y: 238, endPoint x: 816, endPoint y: 226, distance: 45.6
click at [652, 361] on span "Aplams" at bounding box center [697, 369] width 145 height 17
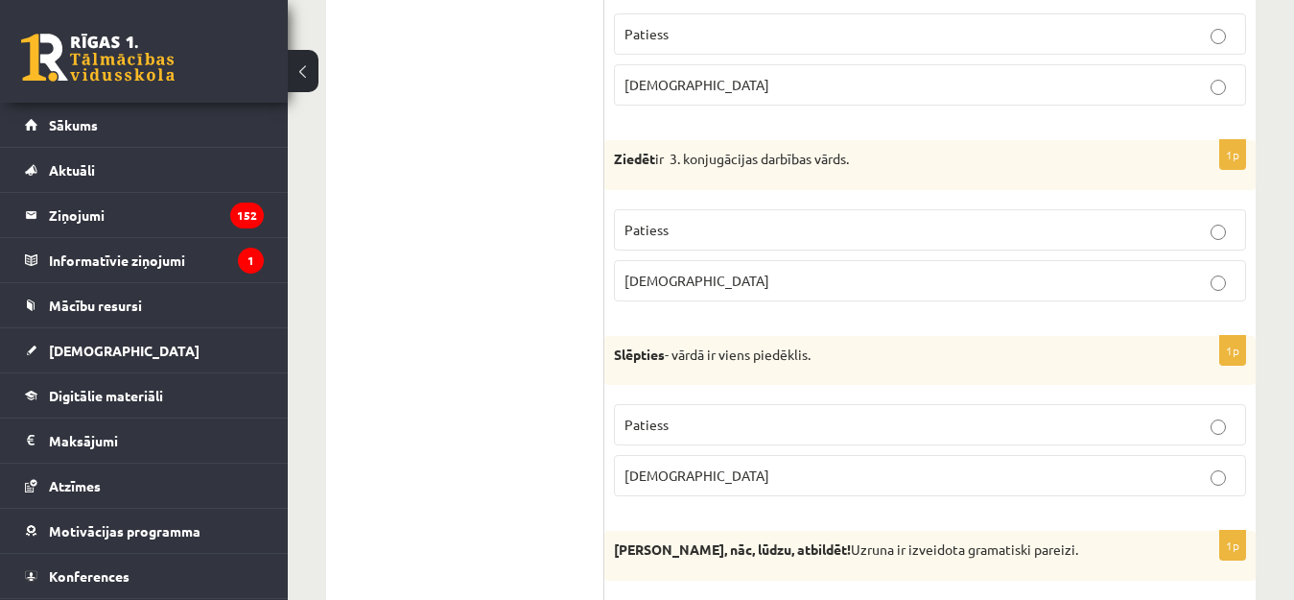
scroll to position [3687, 0]
drag, startPoint x: 614, startPoint y: 327, endPoint x: 834, endPoint y: 341, distance: 220.1
click at [834, 345] on p "Slēpties - vārdā ir viens piedēklis." at bounding box center [882, 354] width 536 height 19
drag, startPoint x: 834, startPoint y: 341, endPoint x: 762, endPoint y: 335, distance: 72.2
click at [706, 417] on label "Patiess" at bounding box center [930, 424] width 632 height 41
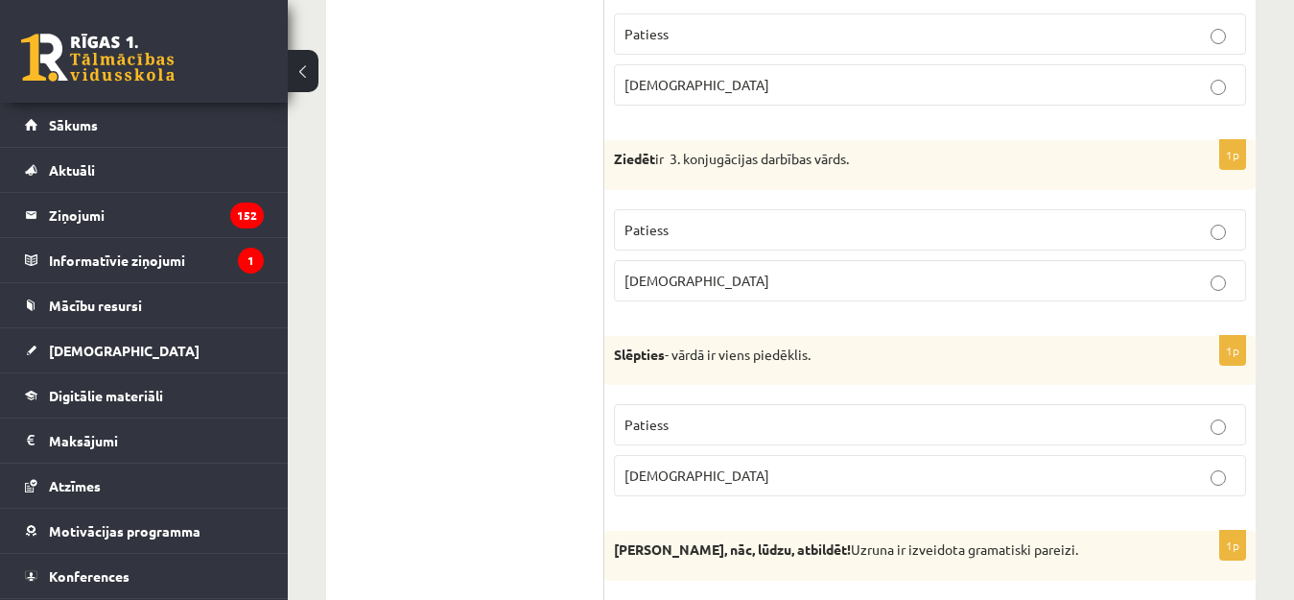
scroll to position [3778, 0]
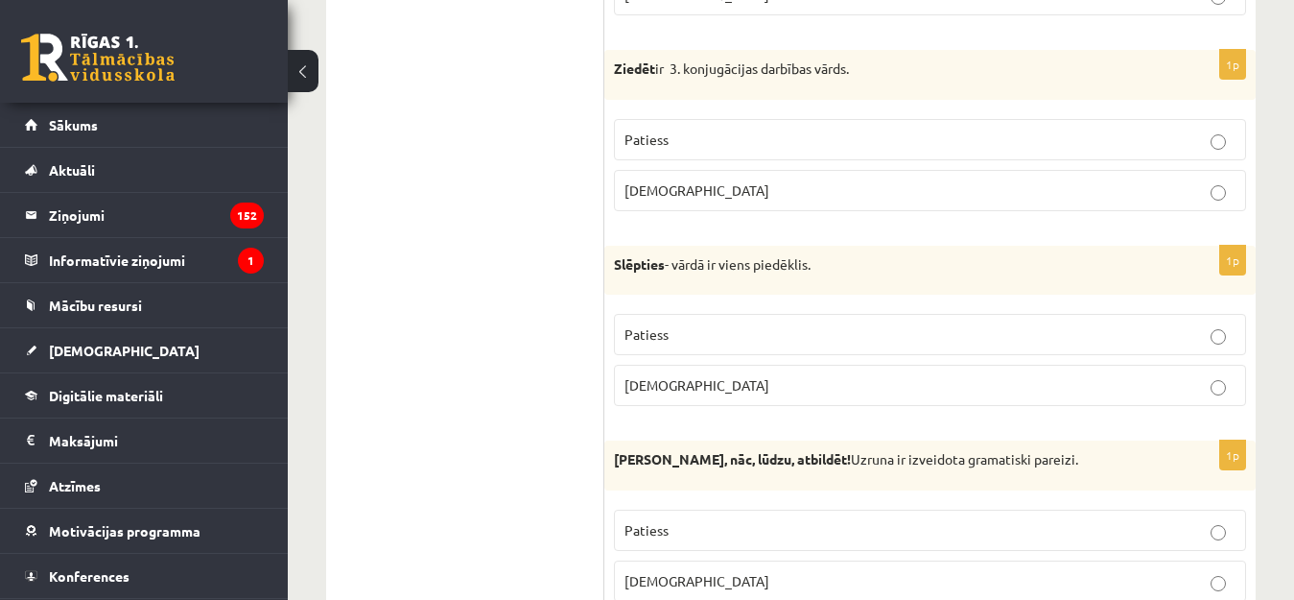
click at [687, 571] on p "Aplams" at bounding box center [930, 581] width 611 height 20
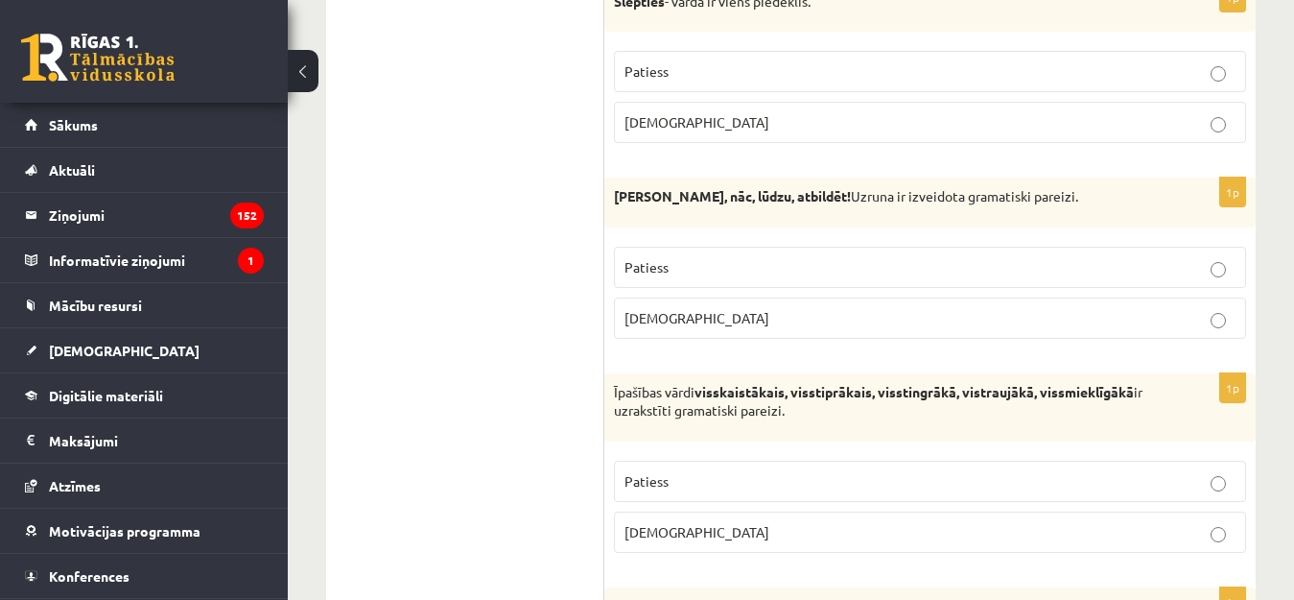
scroll to position [4047, 0]
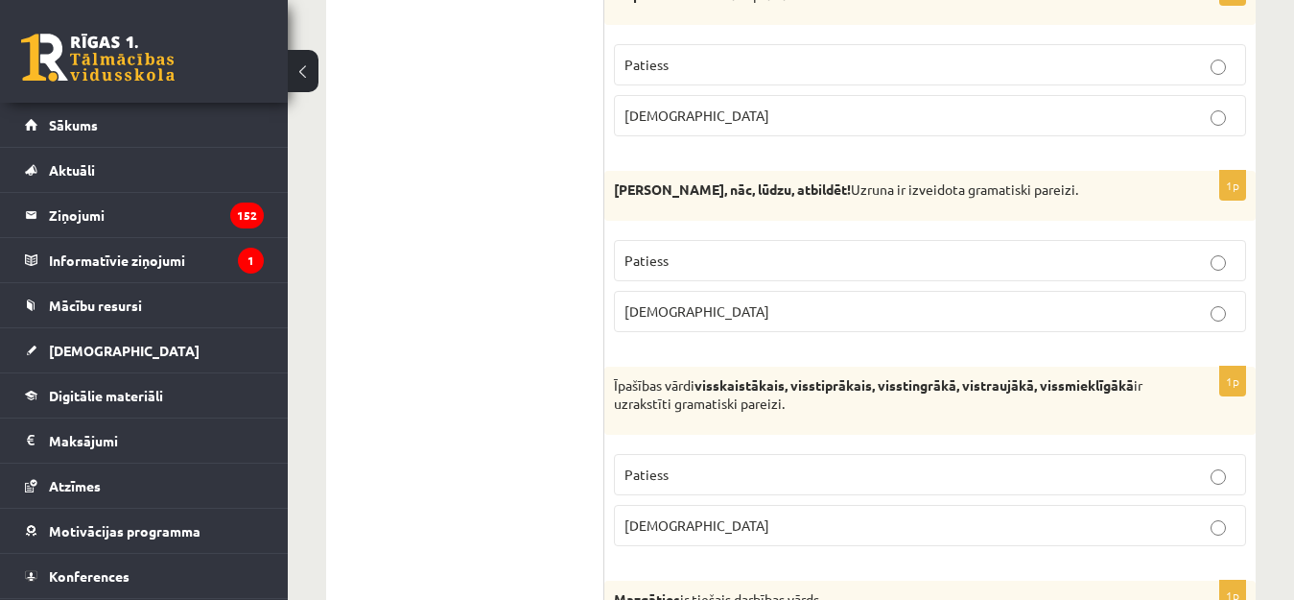
click at [714, 515] on p "Aplams" at bounding box center [930, 525] width 611 height 20
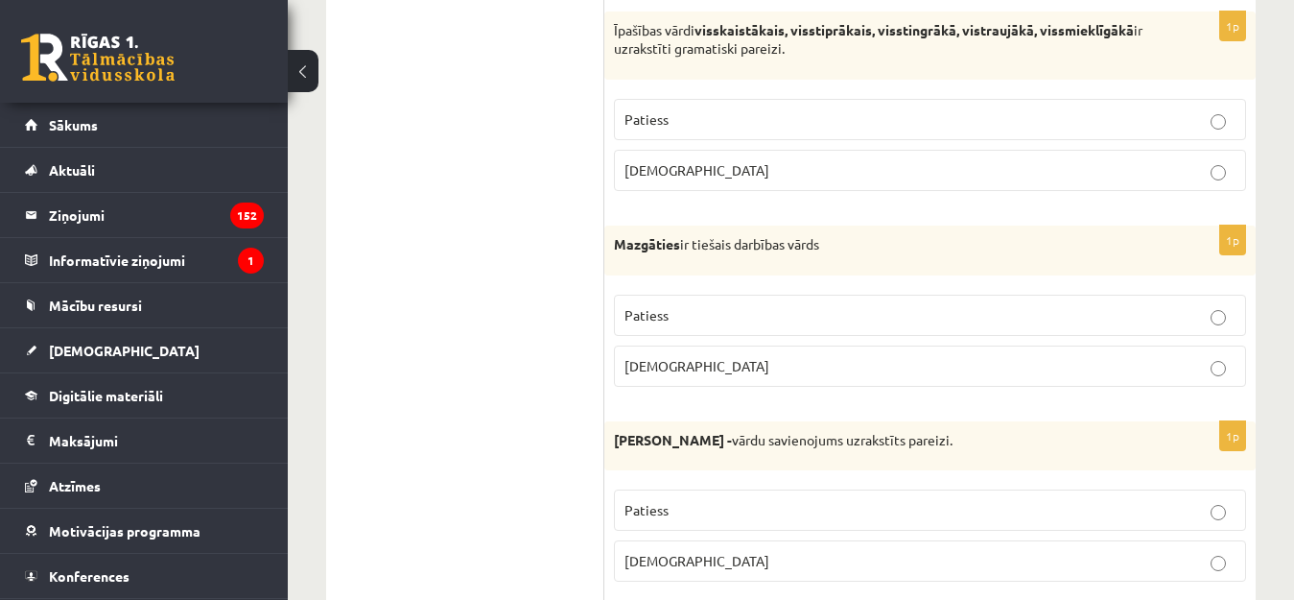
scroll to position [4407, 0]
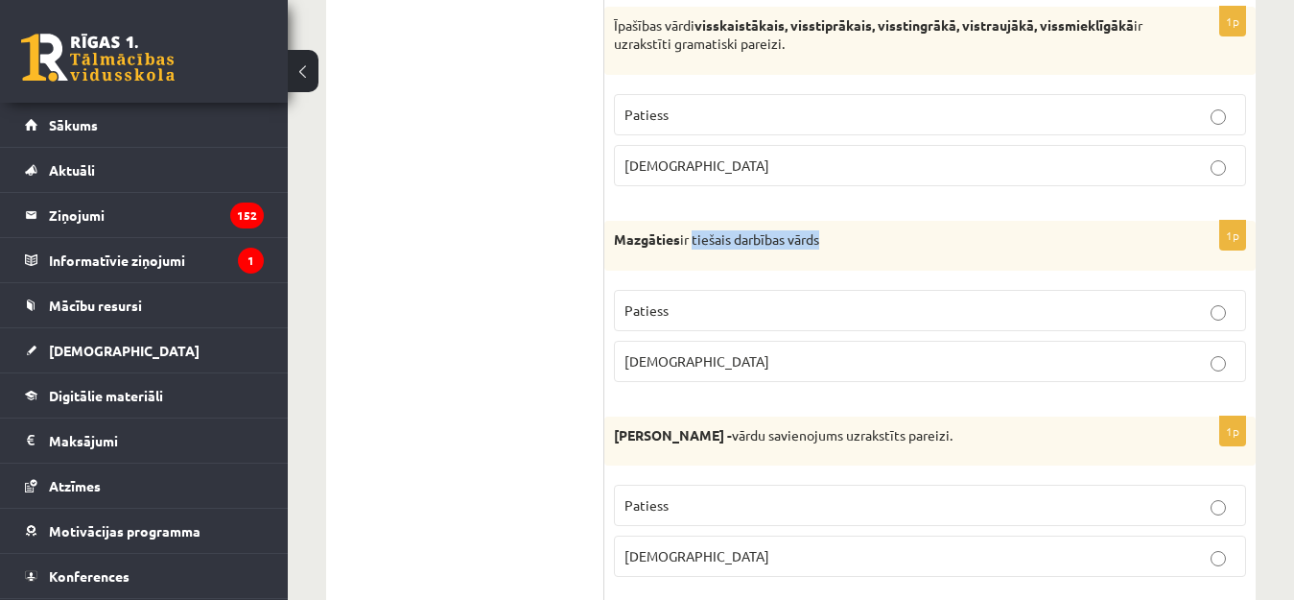
drag, startPoint x: 695, startPoint y: 222, endPoint x: 829, endPoint y: 217, distance: 134.4
click at [829, 230] on p "Mazgāties ir tiešais darbības vārds" at bounding box center [882, 239] width 536 height 19
drag, startPoint x: 829, startPoint y: 217, endPoint x: 775, endPoint y: 219, distance: 53.8
click at [724, 300] on p "Patiess" at bounding box center [930, 310] width 611 height 20
click at [692, 546] on p "Aplams" at bounding box center [930, 556] width 611 height 20
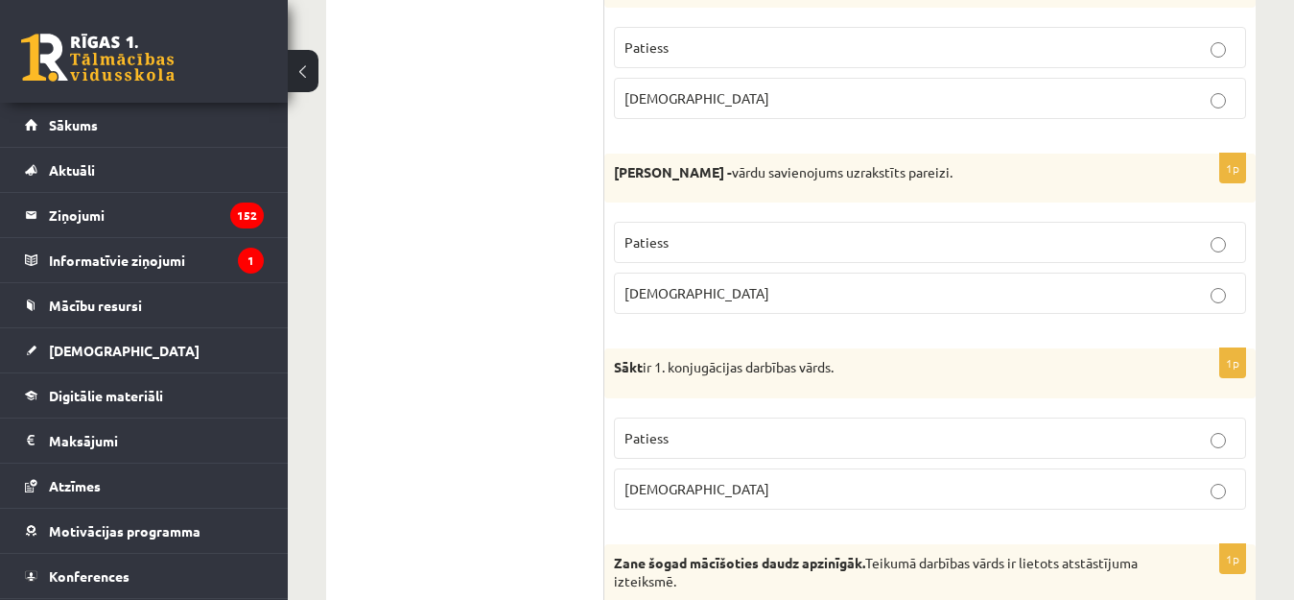
scroll to position [4678, 0]
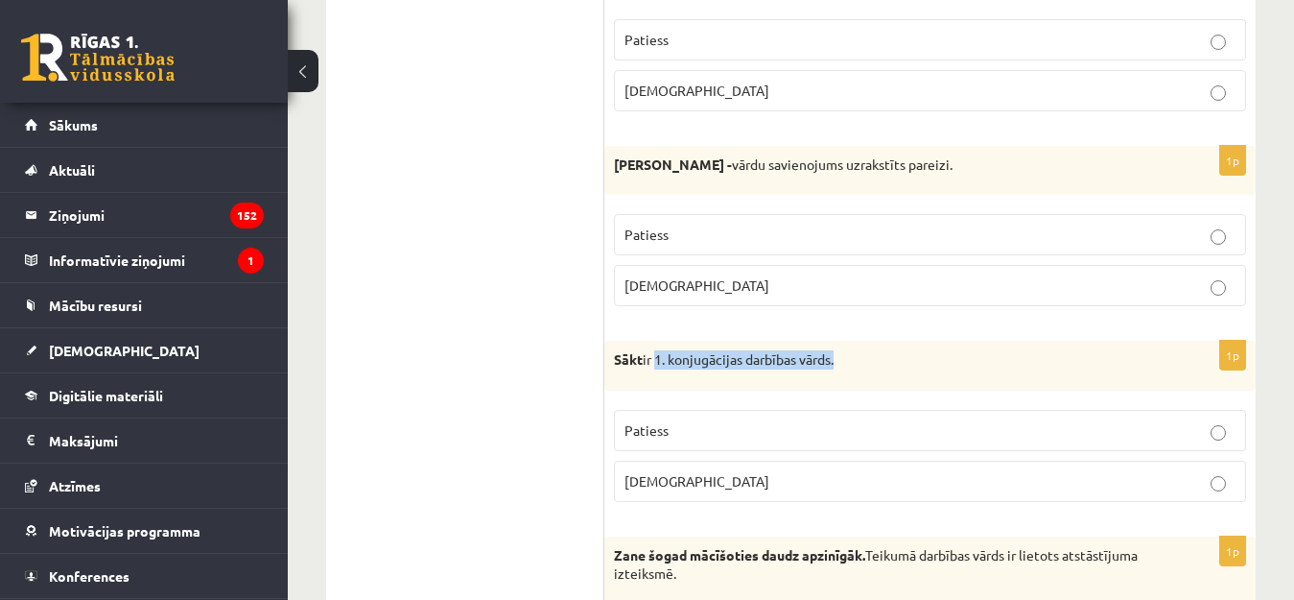
drag, startPoint x: 658, startPoint y: 341, endPoint x: 841, endPoint y: 344, distance: 183.3
click at [841, 350] on p "Sākt ir 1. konjugācijas darbības vārds." at bounding box center [882, 359] width 536 height 19
drag, startPoint x: 841, startPoint y: 344, endPoint x: 815, endPoint y: 342, distance: 26.9
click at [635, 421] on span "Patiess" at bounding box center [647, 429] width 44 height 17
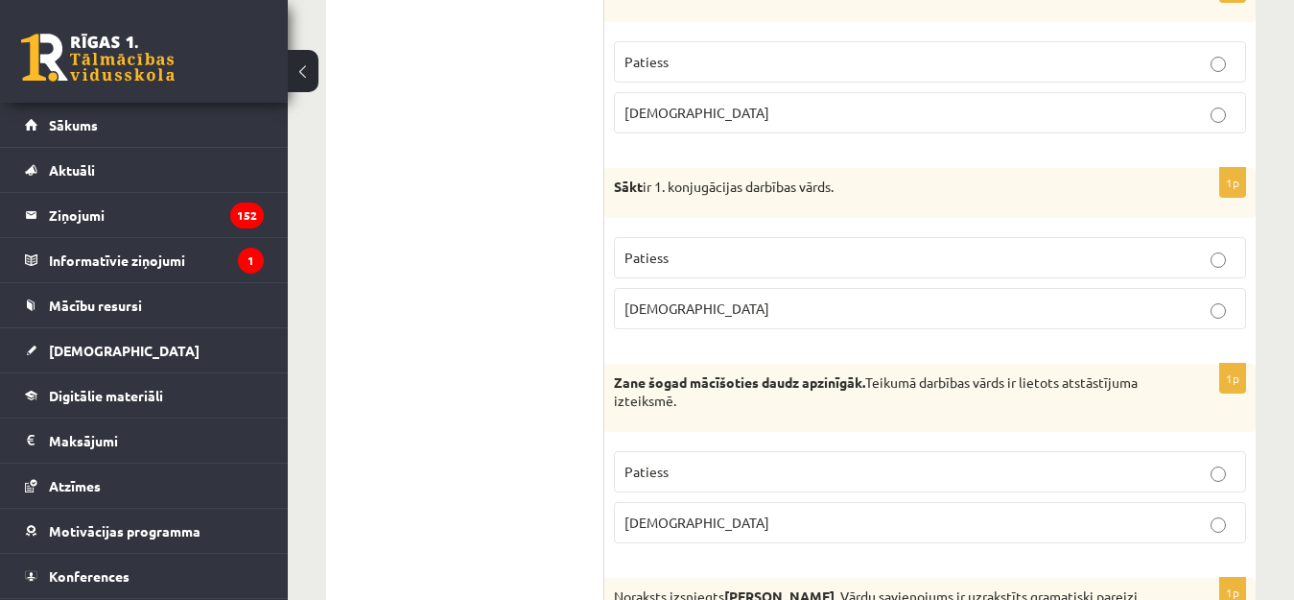
scroll to position [4857, 0]
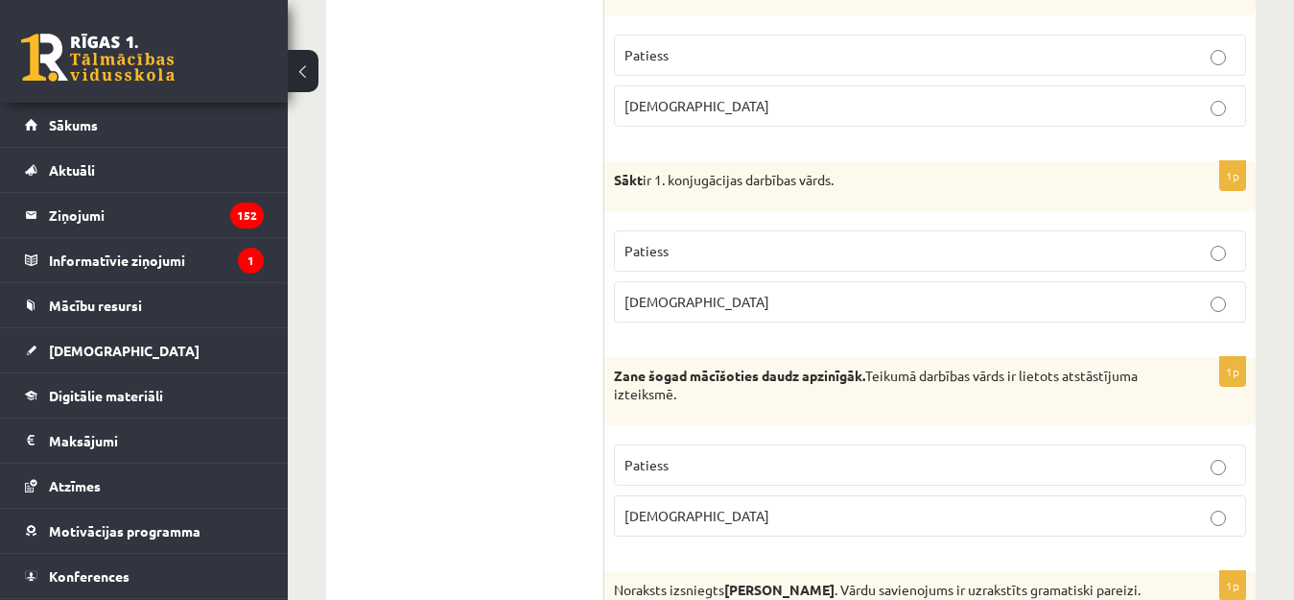
click at [708, 455] on p "Patiess" at bounding box center [930, 465] width 611 height 20
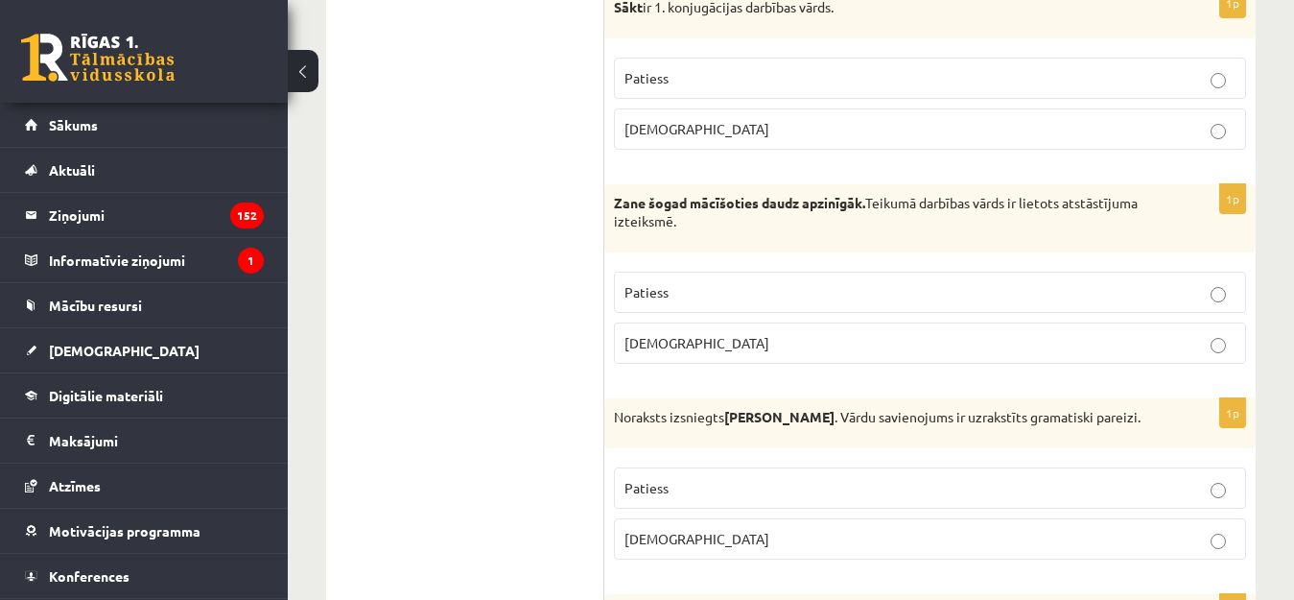
scroll to position [5037, 0]
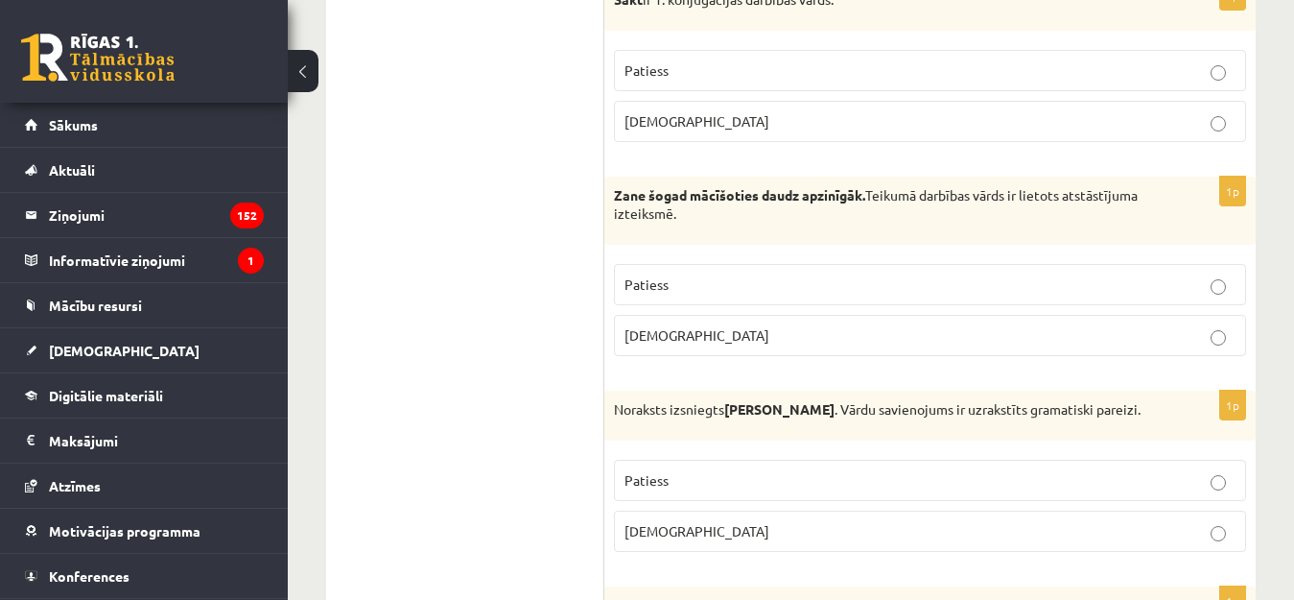
click at [756, 470] on p "Patiess" at bounding box center [930, 480] width 611 height 20
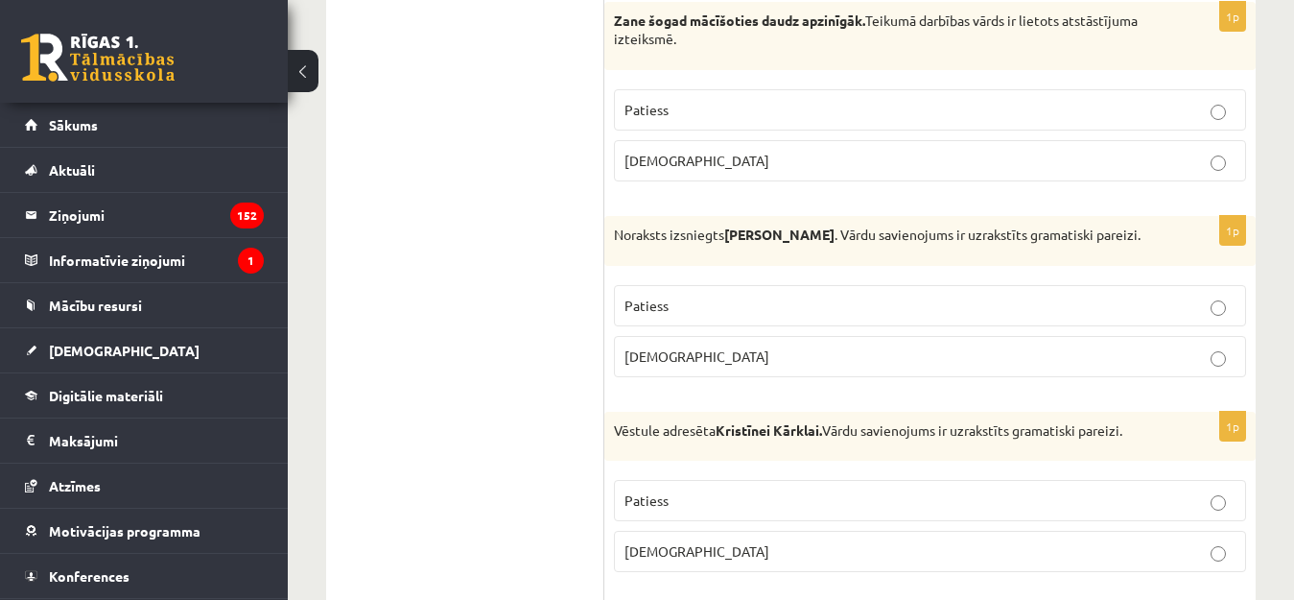
scroll to position [5217, 0]
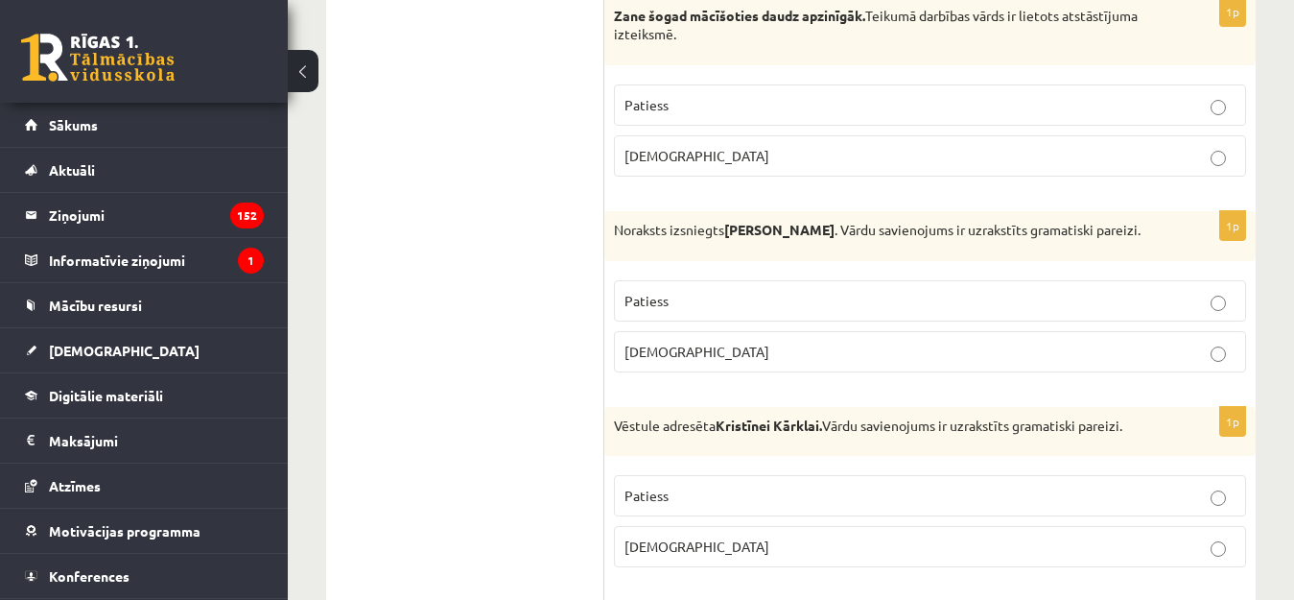
click at [700, 486] on p "Patiess" at bounding box center [930, 496] width 611 height 20
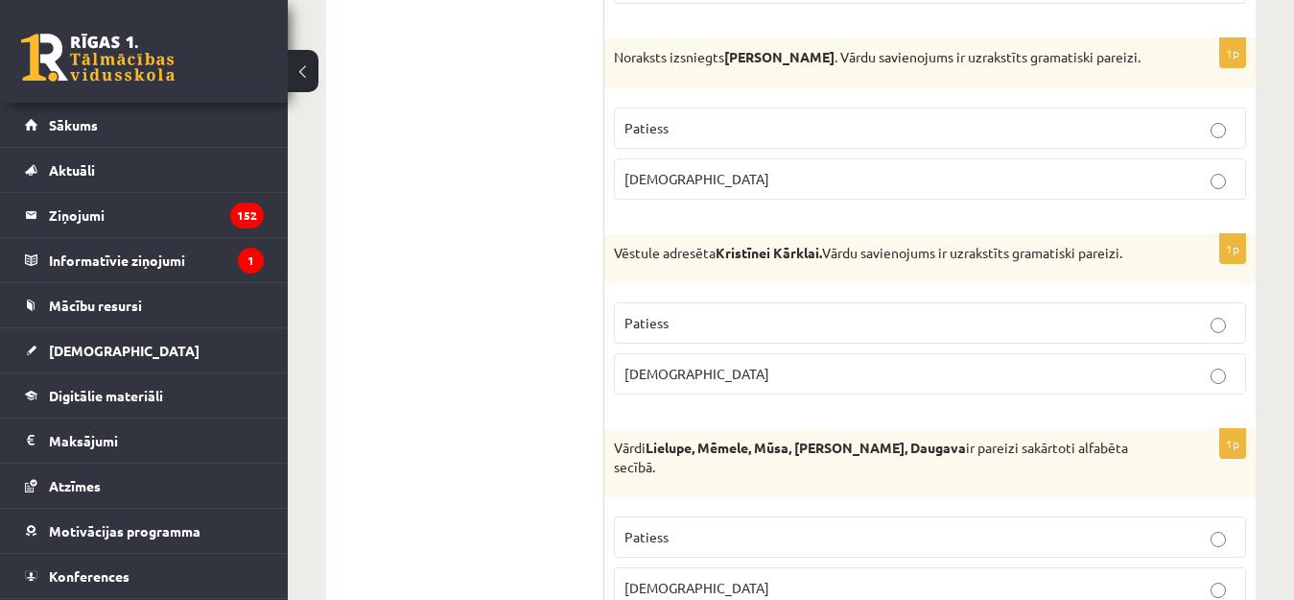
scroll to position [5397, 0]
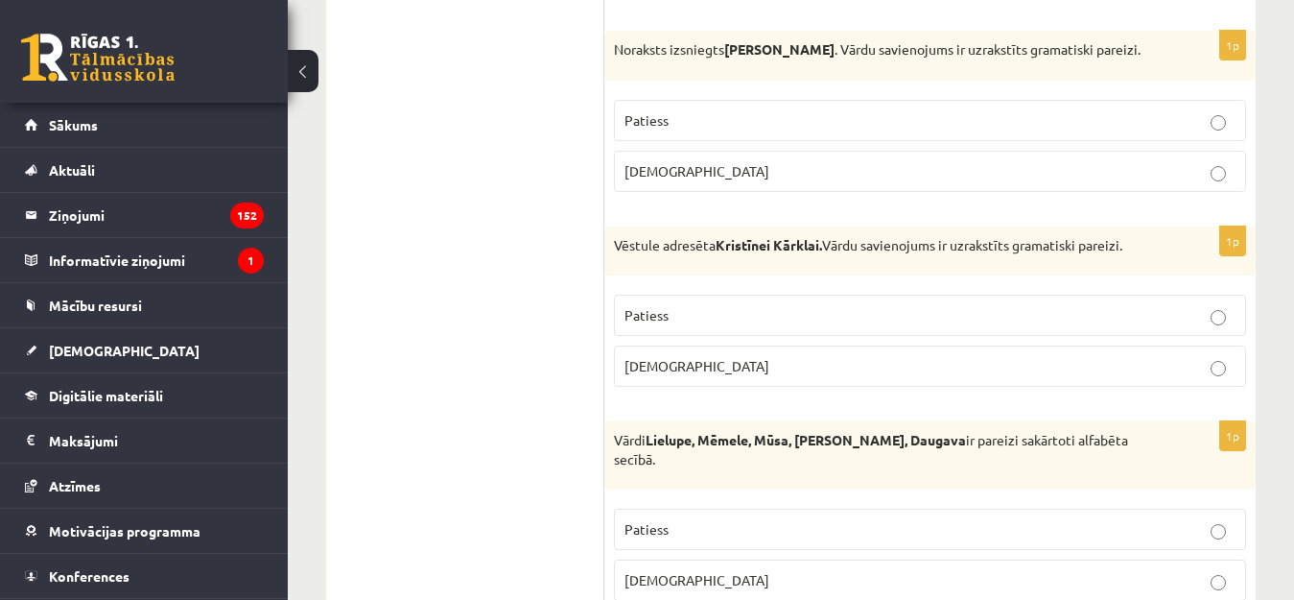
click at [673, 570] on p "Aplams" at bounding box center [930, 580] width 611 height 20
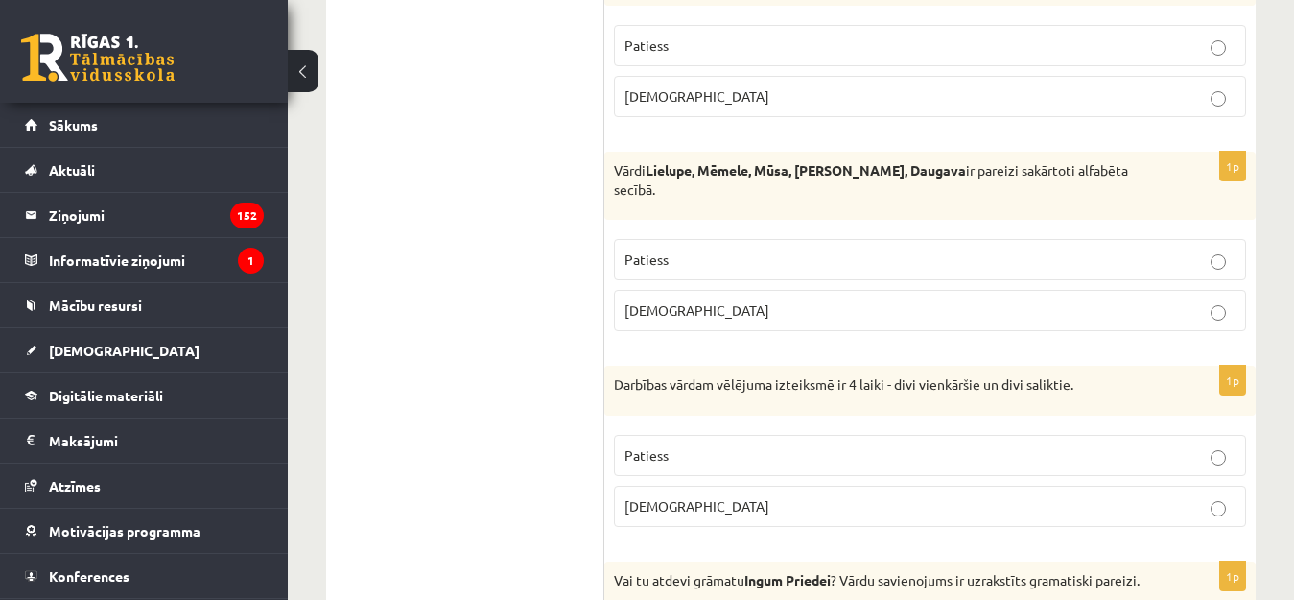
scroll to position [5757, 0]
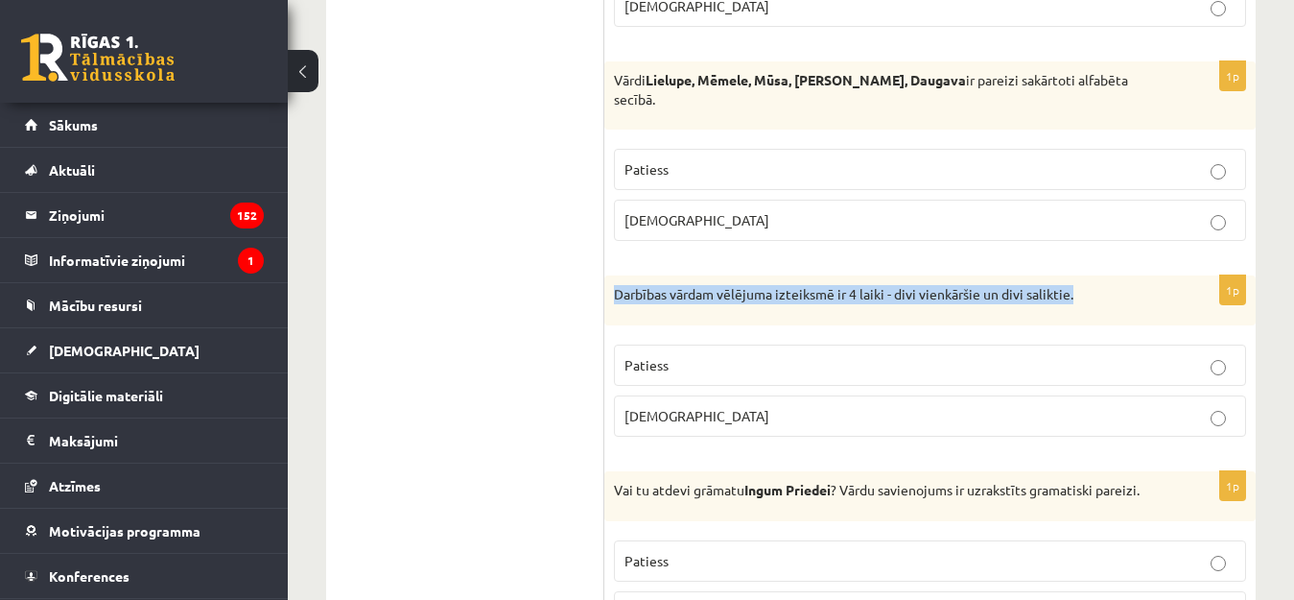
drag, startPoint x: 616, startPoint y: 253, endPoint x: 1085, endPoint y: 261, distance: 469.3
click at [1085, 285] on p "Darbības vārdam vēlējuma izteiksmē ir 4 laiki - divi vienkāršie un divi salikti…" at bounding box center [882, 294] width 536 height 19
drag, startPoint x: 1085, startPoint y: 261, endPoint x: 940, endPoint y: 257, distance: 144.9
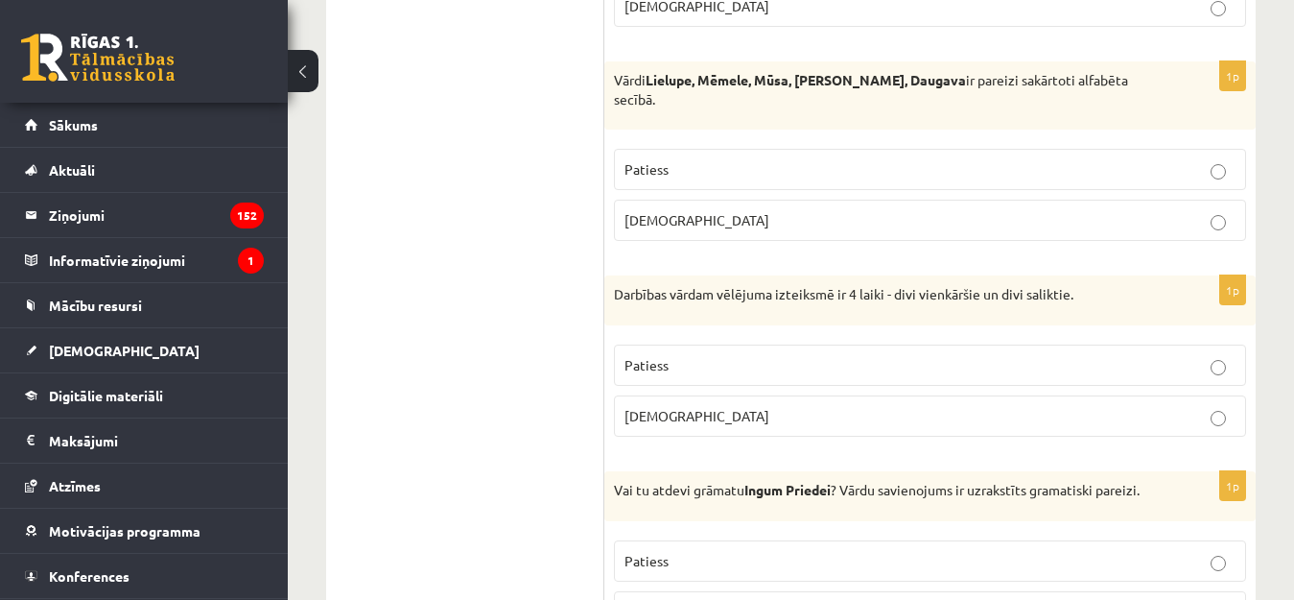
click at [700, 406] on p "Aplams" at bounding box center [930, 416] width 611 height 20
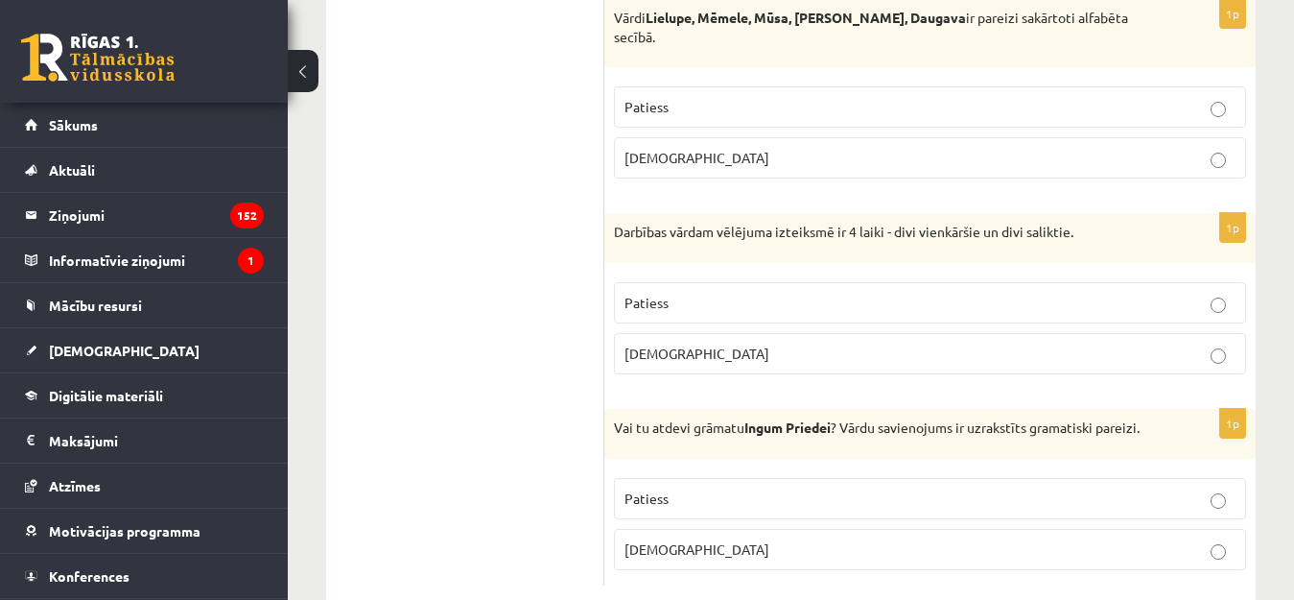
scroll to position [5825, 0]
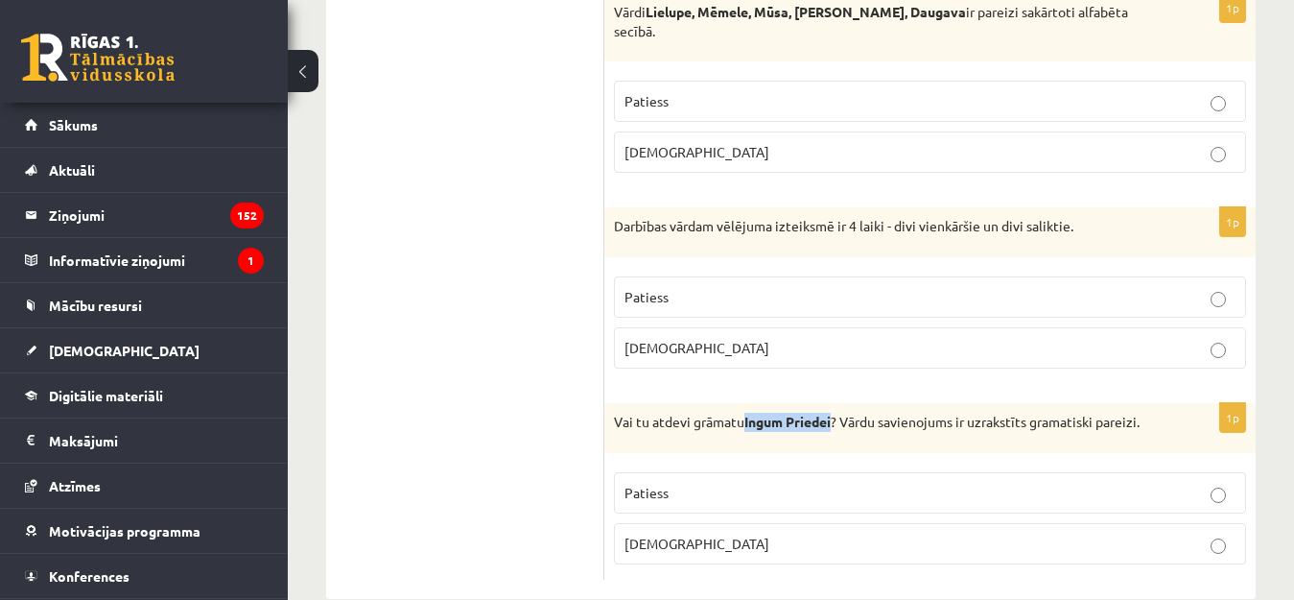
drag, startPoint x: 747, startPoint y: 382, endPoint x: 837, endPoint y: 391, distance: 90.7
click at [837, 413] on p "Vai tu atdevi grāmatu Ingum Priedei ? Vārdu savienojums ir uzrakstīts gramatisk…" at bounding box center [882, 422] width 536 height 19
drag, startPoint x: 837, startPoint y: 391, endPoint x: 790, endPoint y: 386, distance: 47.4
click at [683, 533] on p "Aplams" at bounding box center [930, 543] width 611 height 20
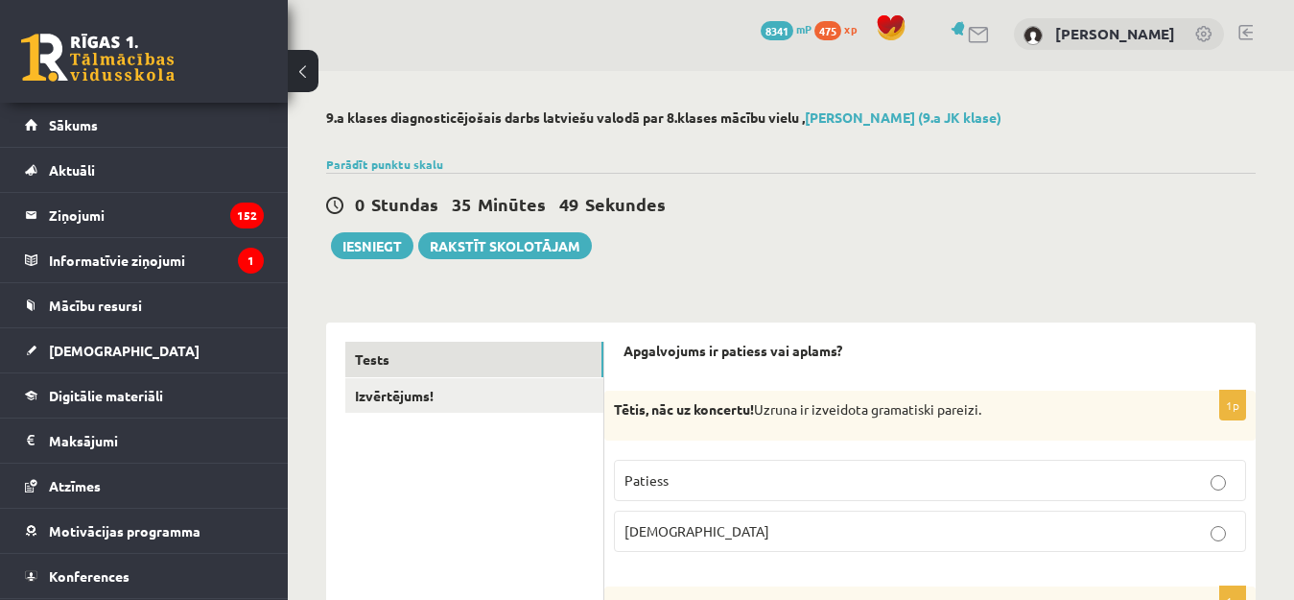
scroll to position [0, 0]
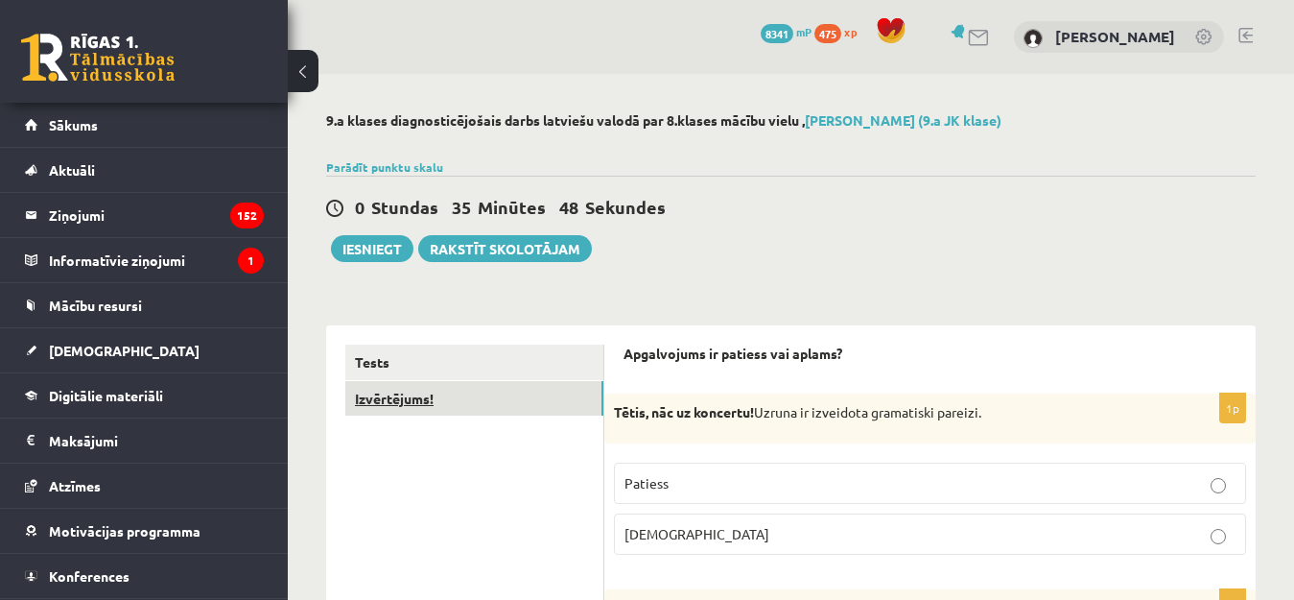
click at [407, 400] on link "Izvērtējums!" at bounding box center [474, 399] width 258 height 36
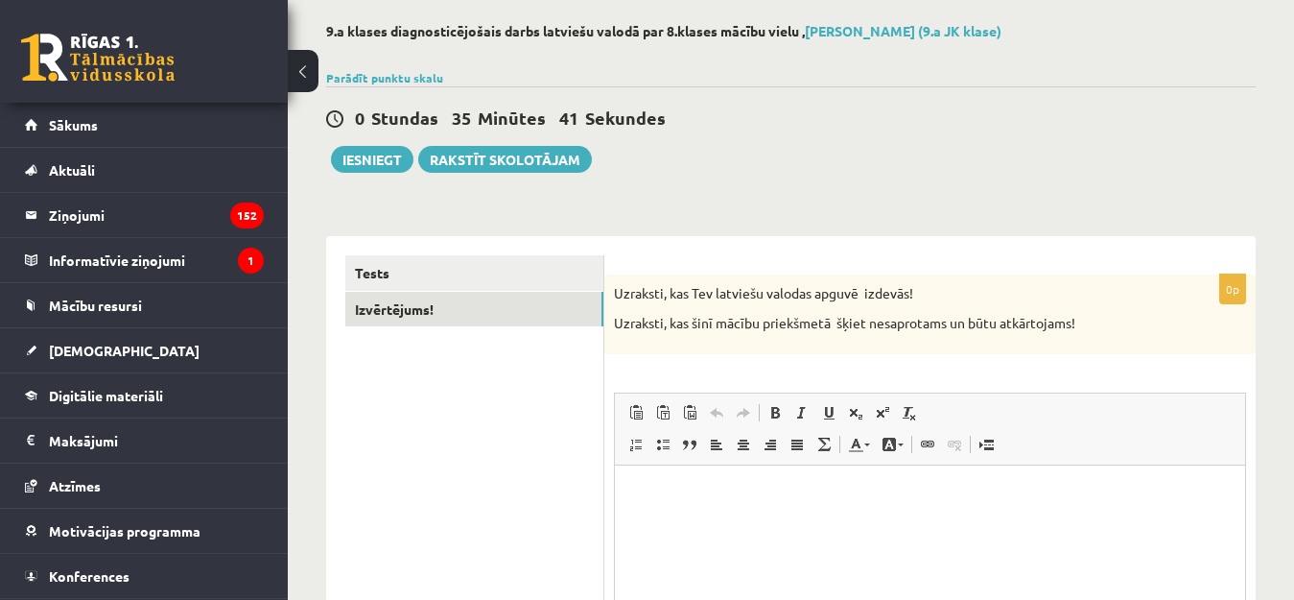
scroll to position [179, 0]
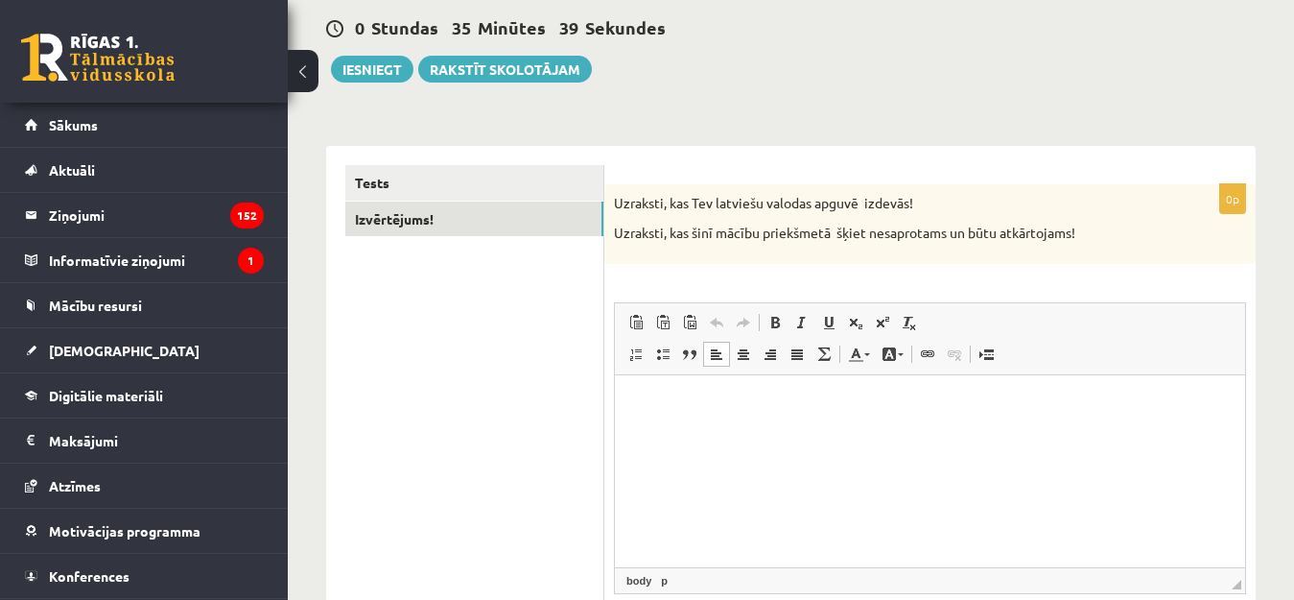
click at [631, 396] on html at bounding box center [930, 403] width 630 height 59
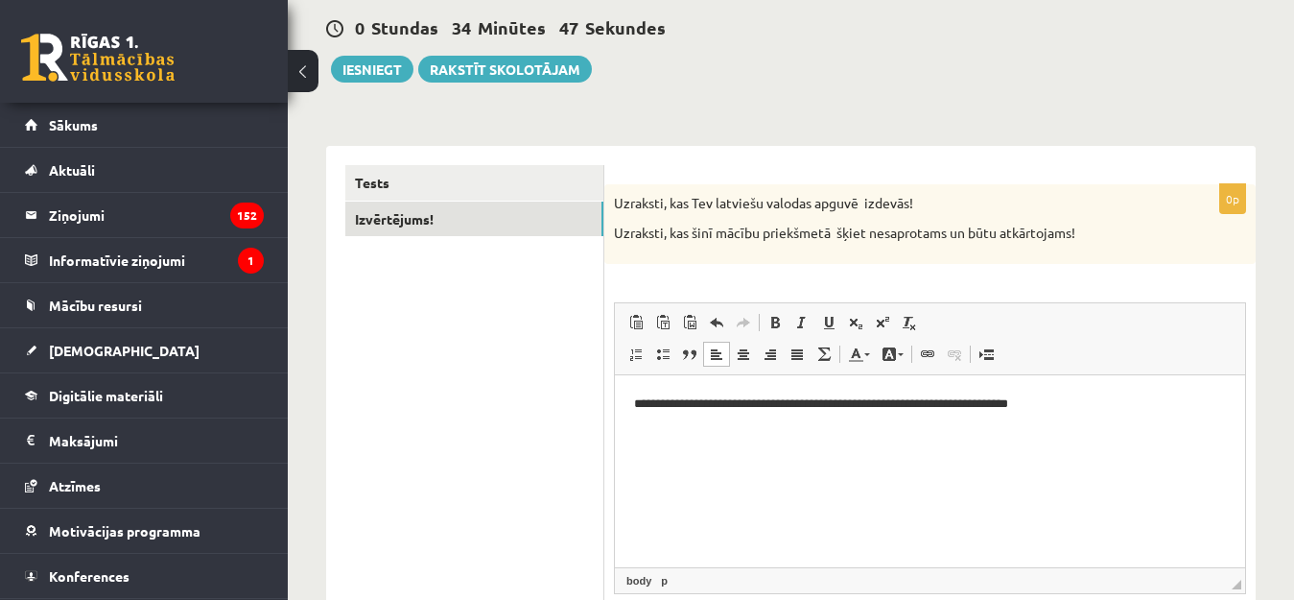
click at [699, 234] on p "Uzraksti, kas šinī mācību priekšmetā šķiet nesaprotams un būtu atkārtojams!" at bounding box center [882, 233] width 536 height 19
drag, startPoint x: 693, startPoint y: 230, endPoint x: 1075, endPoint y: 235, distance: 381.9
click at [1075, 235] on p "Uzraksti, kas šinī mācību priekšmetā šķiet nesaprotams un būtu atkārtojams!" at bounding box center [882, 233] width 536 height 19
drag, startPoint x: 1075, startPoint y: 235, endPoint x: 1062, endPoint y: 232, distance: 12.8
click at [644, 431] on p "Bagātinātā teksta redaktors, wiswyg-editor-user-answer-47025033059760" at bounding box center [930, 436] width 592 height 20
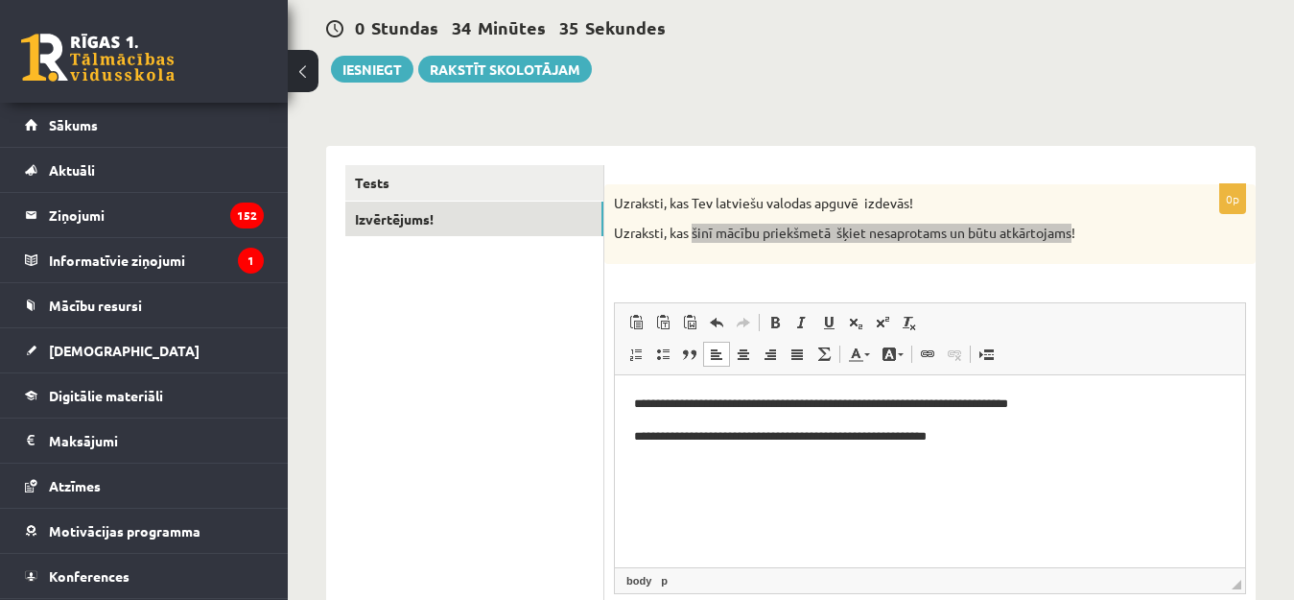
click at [629, 430] on html "**********" at bounding box center [930, 419] width 630 height 90
click at [1011, 433] on p "**********" at bounding box center [930, 436] width 592 height 20
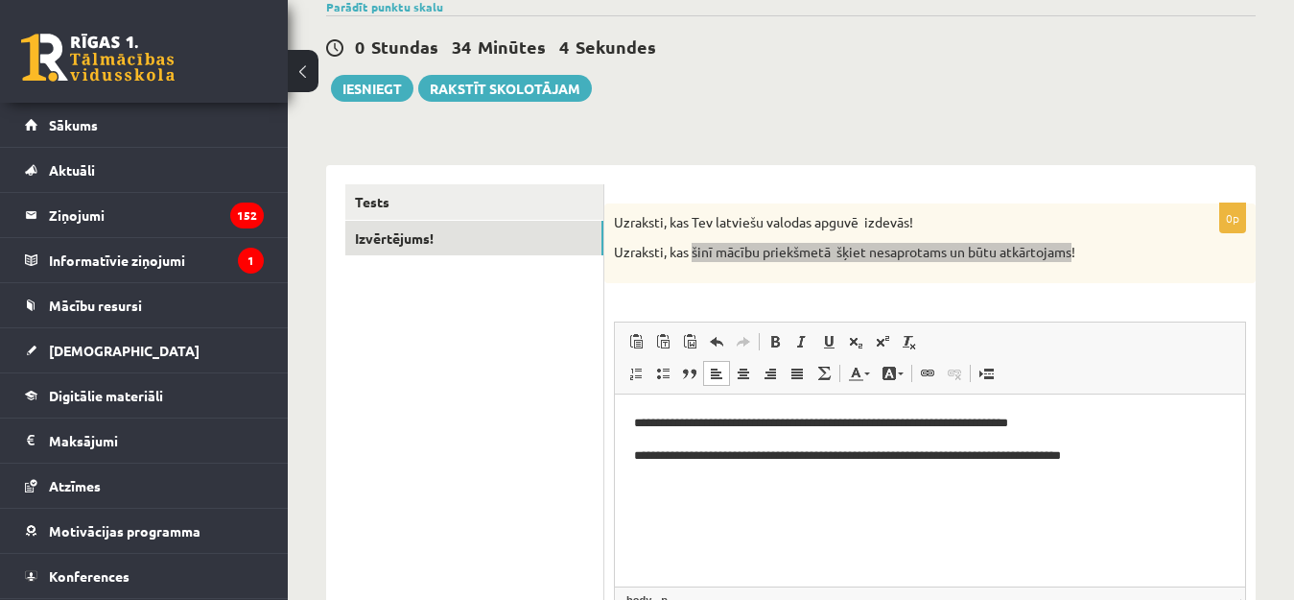
scroll to position [70, 0]
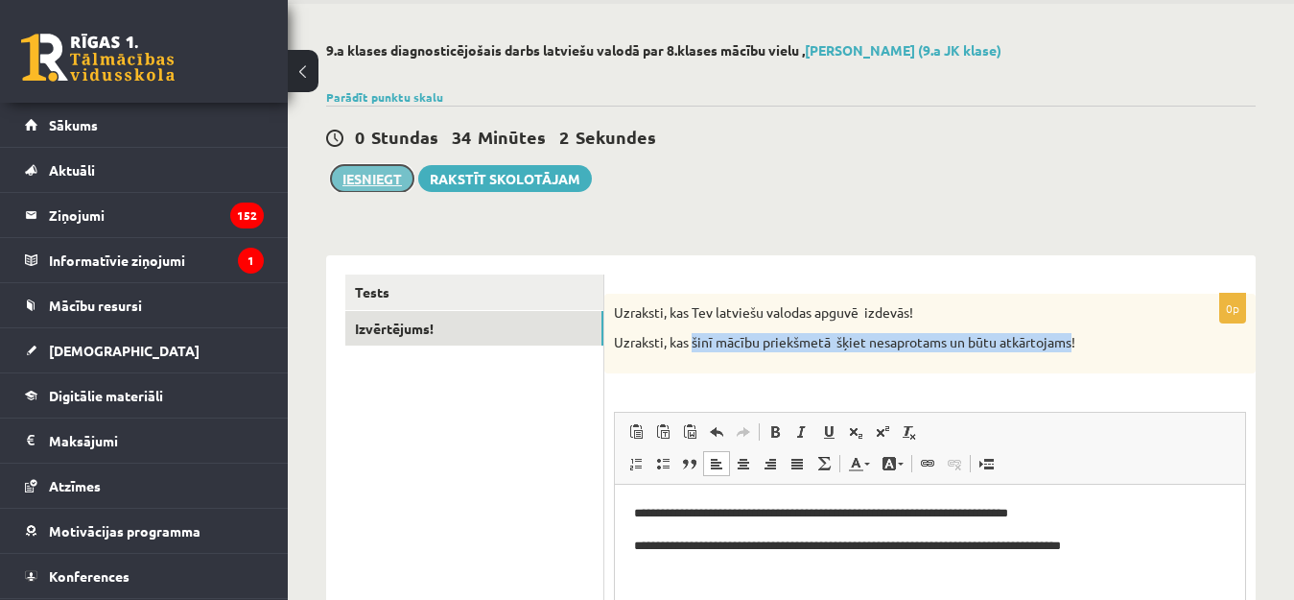
click at [360, 174] on button "Iesniegt" at bounding box center [372, 178] width 83 height 27
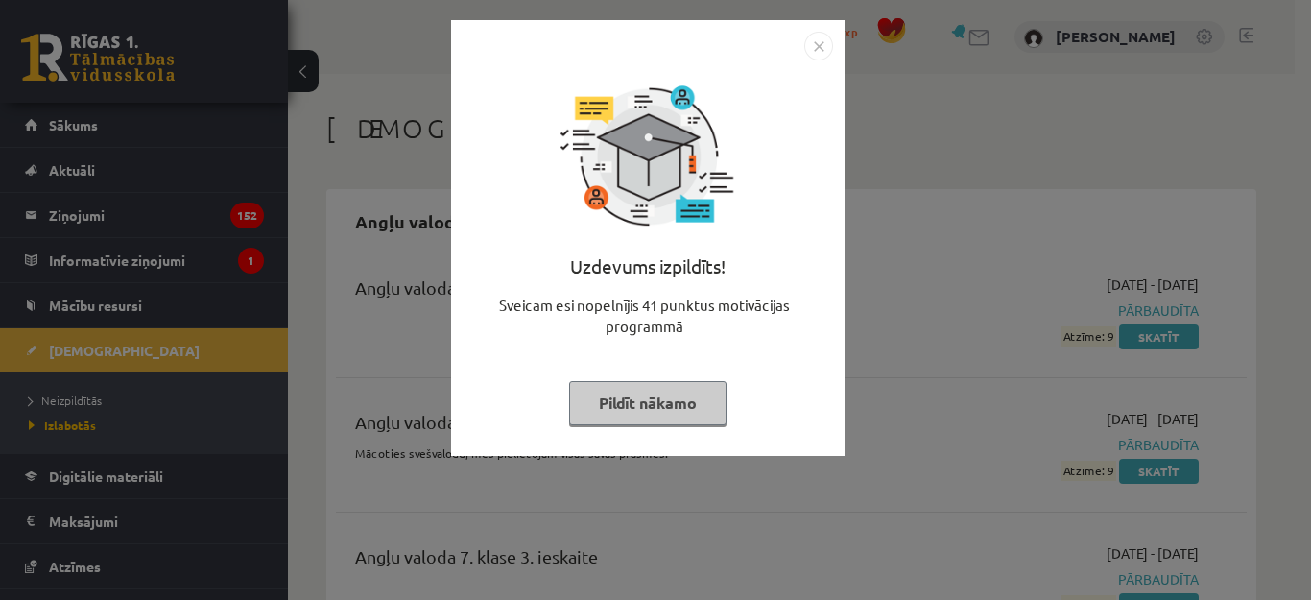
click at [813, 46] on img "Close" at bounding box center [818, 46] width 29 height 29
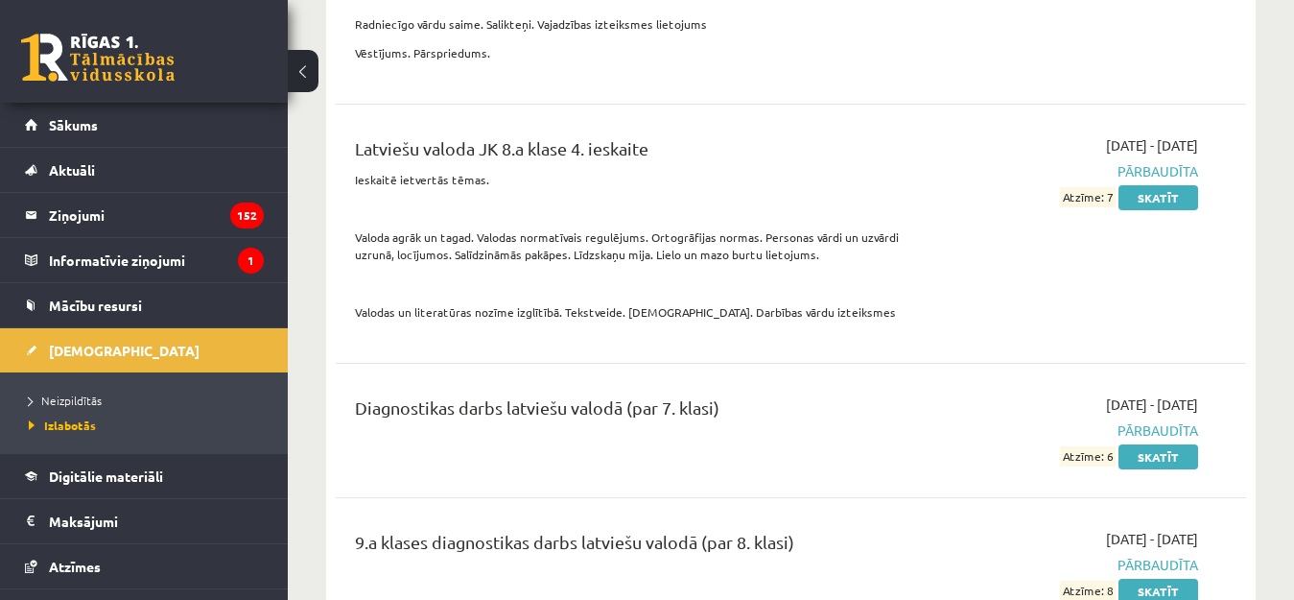
scroll to position [14482, 0]
click at [87, 127] on span "Sākums" at bounding box center [73, 124] width 49 height 17
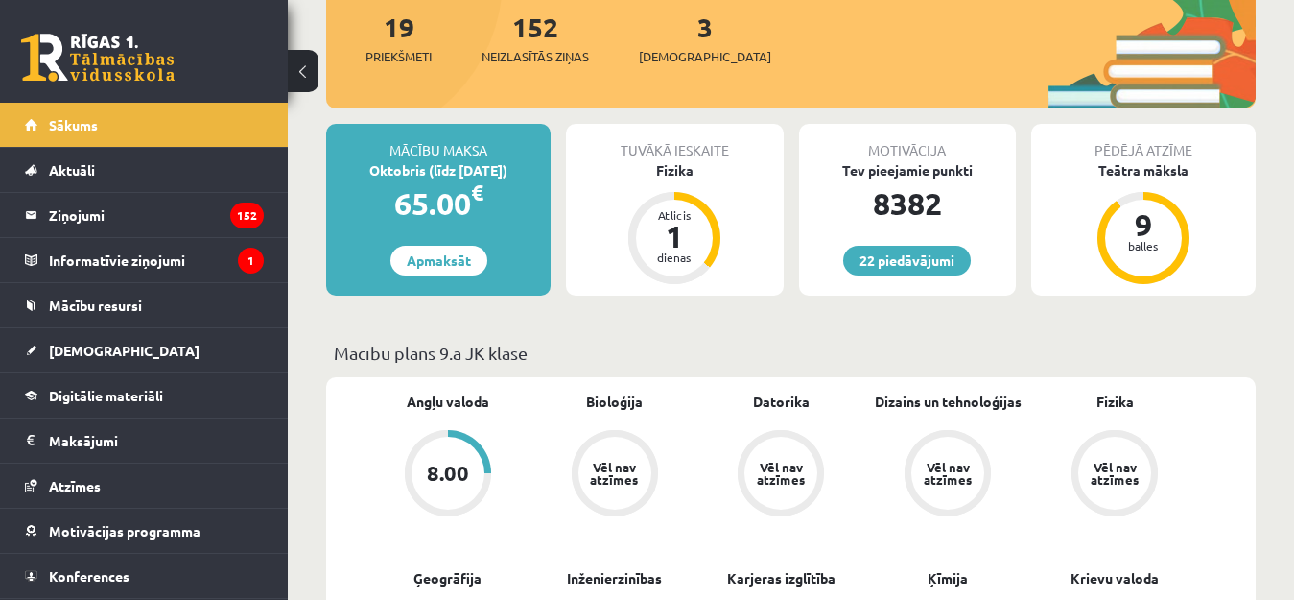
scroll to position [360, 0]
